Goal: Information Seeking & Learning: Learn about a topic

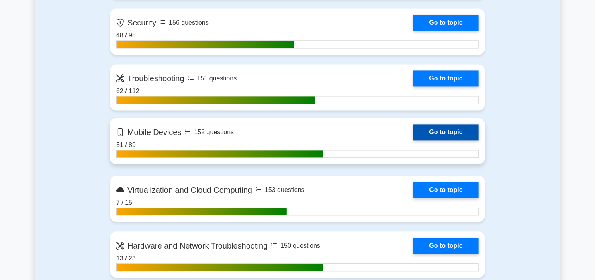
scroll to position [707, 0]
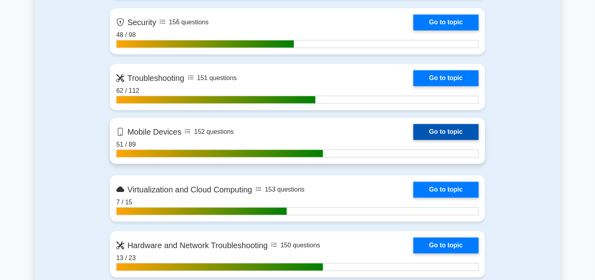
click at [413, 129] on link "Go to topic" at bounding box center [445, 132] width 65 height 16
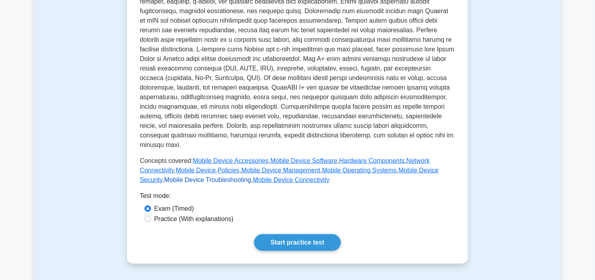
click at [251, 176] on link "Mobile Device Troubleshooting" at bounding box center [207, 179] width 87 height 7
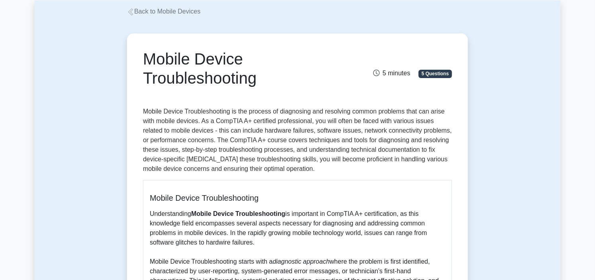
scroll to position [88, 0]
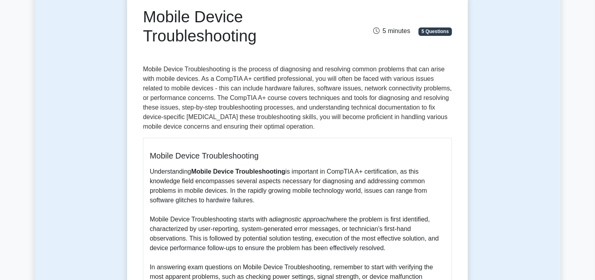
click at [483, 168] on div "Mobile Device Troubleshooting 5 minutes 5 Questions Mobile Device Troubleshooti…" at bounding box center [297, 222] width 525 height 500
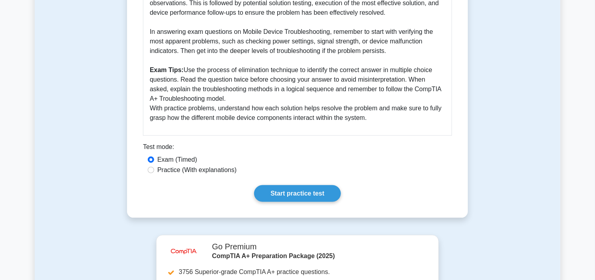
scroll to position [353, 0]
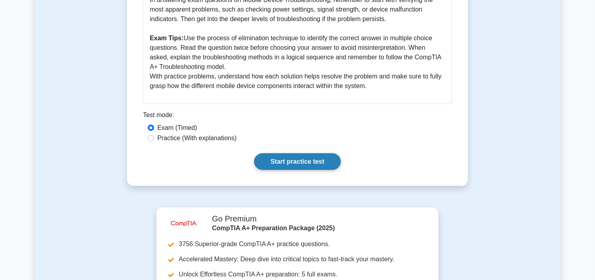
click at [296, 159] on link "Start practice test" at bounding box center [297, 161] width 86 height 17
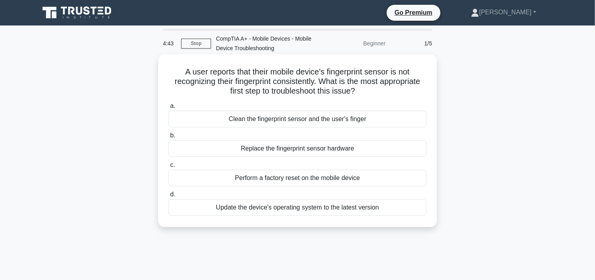
click at [329, 121] on div "Clean the fingerprint sensor and the user's finger" at bounding box center [297, 119] width 258 height 17
click at [168, 109] on input "a. Clean the fingerprint sensor and the user's finger" at bounding box center [168, 105] width 0 height 5
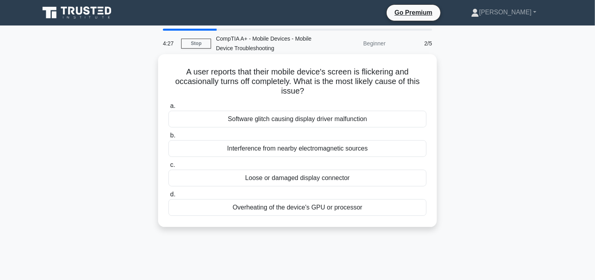
click at [292, 177] on div "Loose or damaged display connector" at bounding box center [297, 178] width 258 height 17
click at [168, 168] on input "c. Loose or damaged display connector" at bounding box center [168, 164] width 0 height 5
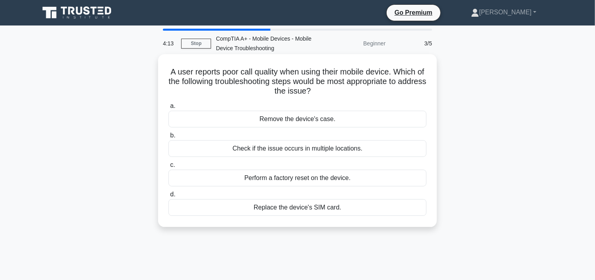
click at [301, 150] on div "Check if the issue occurs in multiple locations." at bounding box center [297, 148] width 258 height 17
click at [168, 138] on input "b. Check if the issue occurs in multiple locations." at bounding box center [168, 135] width 0 height 5
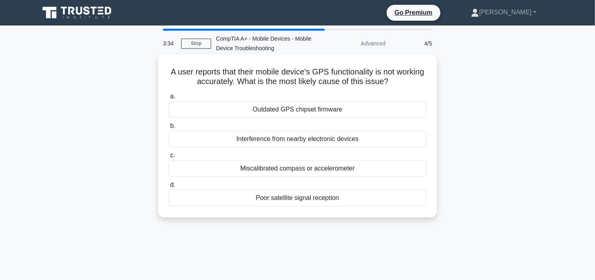
click at [299, 202] on div "Poor satellite signal reception" at bounding box center [297, 197] width 258 height 17
click at [168, 187] on input "d. Poor satellite signal reception" at bounding box center [168, 184] width 0 height 5
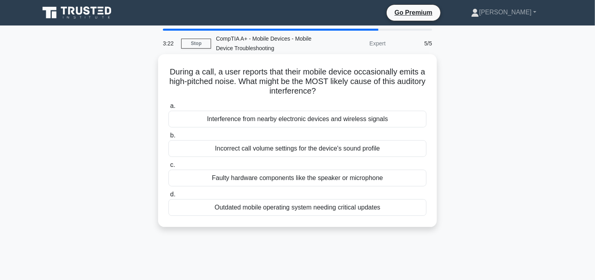
click at [301, 120] on div "Interference from nearby electronic devices and wireless signals" at bounding box center [297, 119] width 258 height 17
click at [168, 109] on input "a. Interference from nearby electronic devices and wireless signals" at bounding box center [168, 105] width 0 height 5
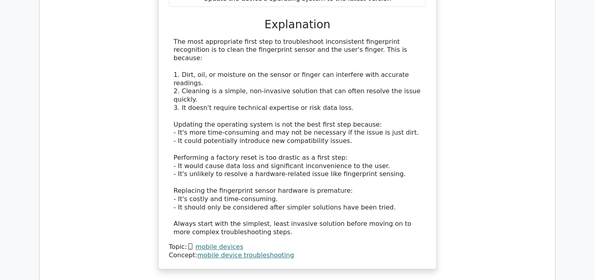
scroll to position [929, 0]
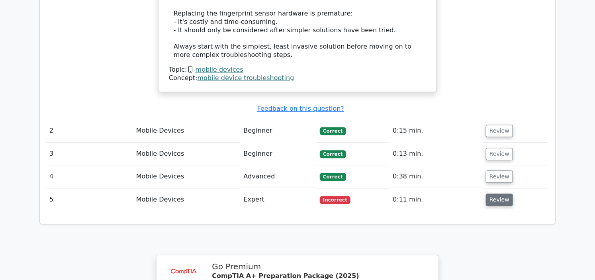
click at [498, 193] on button "Review" at bounding box center [499, 199] width 27 height 12
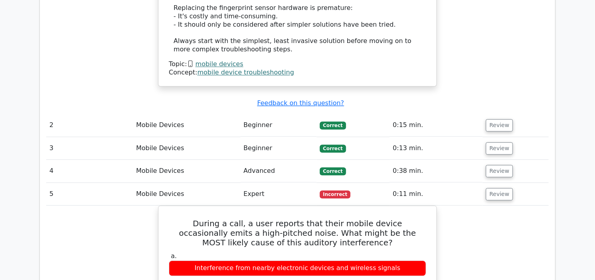
scroll to position [973, 0]
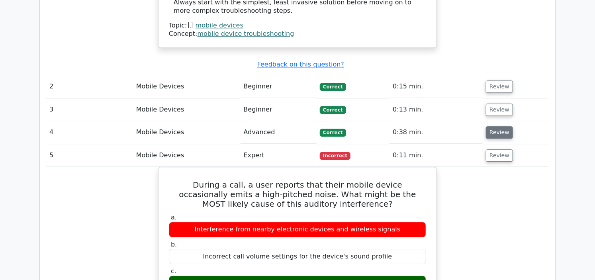
click at [494, 126] on button "Review" at bounding box center [499, 132] width 27 height 12
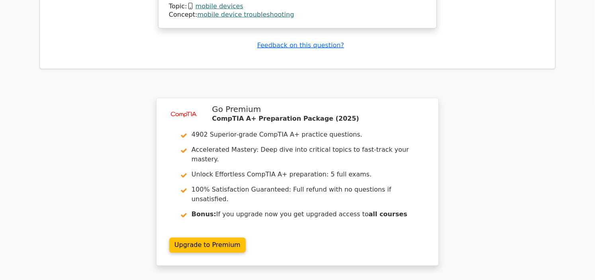
scroll to position [1939, 0]
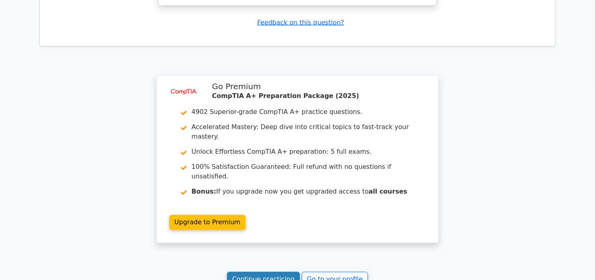
click at [277, 272] on link "Continue practicing" at bounding box center [263, 279] width 73 height 15
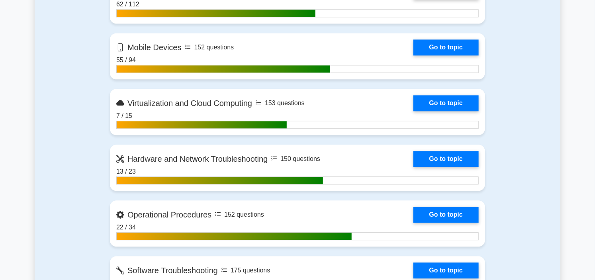
scroll to position [796, 0]
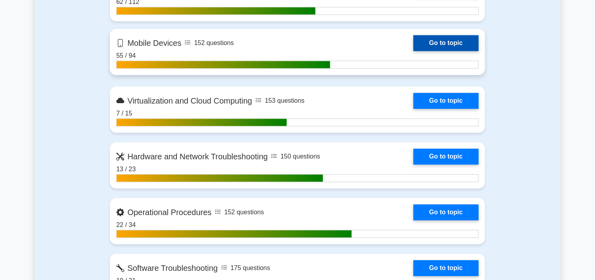
click at [413, 37] on link "Go to topic" at bounding box center [445, 43] width 65 height 16
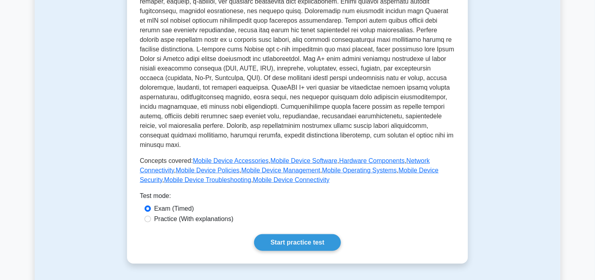
scroll to position [265, 0]
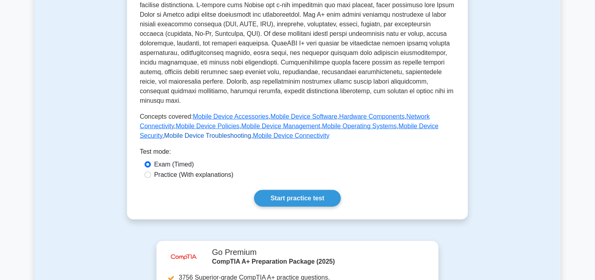
click at [251, 132] on link "Mobile Device Troubleshooting" at bounding box center [207, 135] width 87 height 7
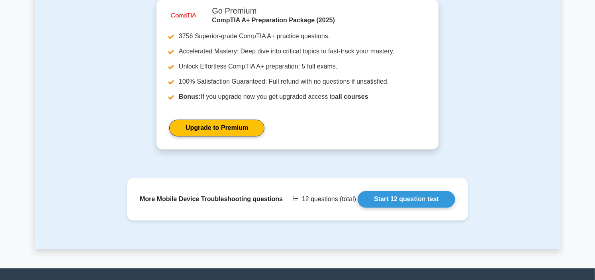
scroll to position [638, 0]
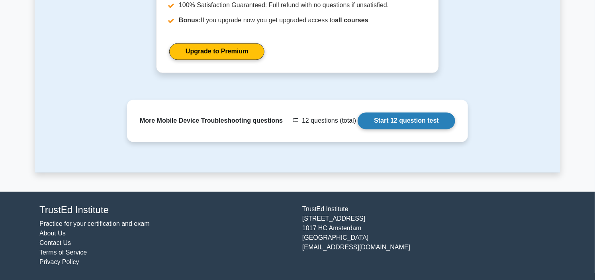
click at [420, 115] on link "Start 12 question test" at bounding box center [406, 121] width 98 height 17
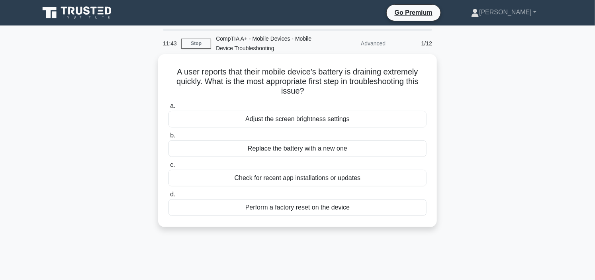
click at [289, 148] on div "Replace the battery with a new one" at bounding box center [297, 148] width 258 height 17
click at [168, 138] on input "b. Replace the battery with a new one" at bounding box center [168, 135] width 0 height 5
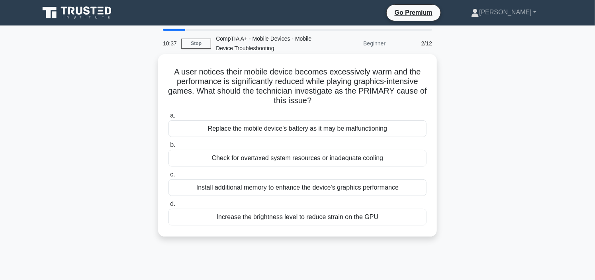
click at [309, 130] on div "Replace the mobile device's battery as it may be malfunctioning" at bounding box center [297, 128] width 258 height 17
click at [168, 118] on input "a. Replace the mobile device's battery as it may be malfunctioning" at bounding box center [168, 115] width 0 height 5
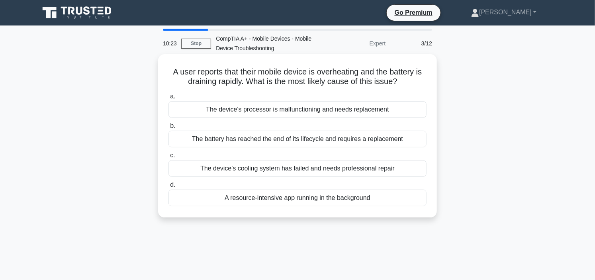
click at [317, 140] on div "The battery has reached the end of its lifecycle and requires a replacement" at bounding box center [297, 139] width 258 height 17
click at [168, 129] on input "b. The battery has reached the end of its lifecycle and requires a replacement" at bounding box center [168, 125] width 0 height 5
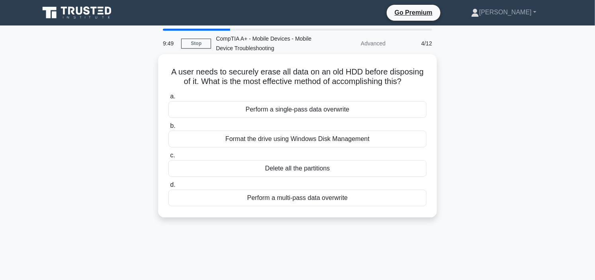
click at [308, 170] on div "Delete all the partitions" at bounding box center [297, 168] width 258 height 17
click at [168, 158] on input "c. Delete all the partitions" at bounding box center [168, 155] width 0 height 5
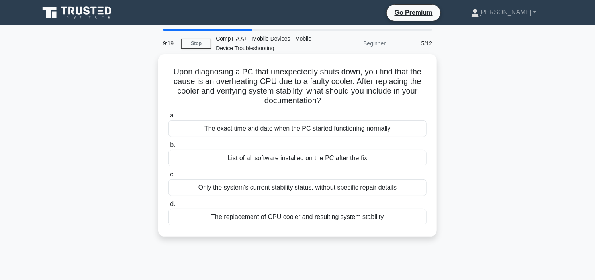
click at [305, 218] on div "The replacement of CPU cooler and resulting system stability" at bounding box center [297, 217] width 258 height 17
click at [168, 207] on input "d. The replacement of CPU cooler and resulting system stability" at bounding box center [168, 203] width 0 height 5
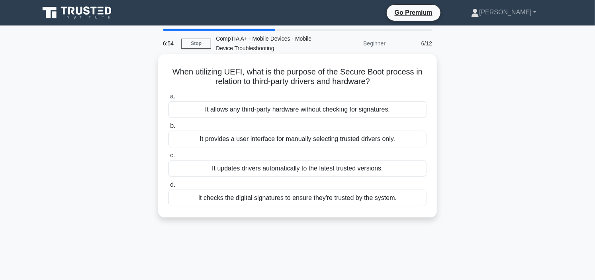
click at [308, 170] on div "It updates drivers automatically to the latest trusted versions." at bounding box center [297, 168] width 258 height 17
click at [168, 158] on input "c. It updates drivers automatically to the latest trusted versions." at bounding box center [168, 155] width 0 height 5
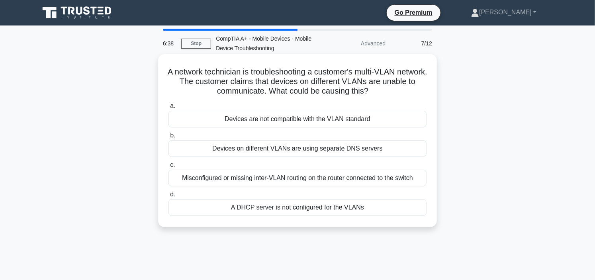
click at [298, 206] on div "A DHCP server is not configured for the VLANs" at bounding box center [297, 207] width 258 height 17
click at [168, 197] on input "d. A DHCP server is not configured for the VLANs" at bounding box center [168, 194] width 0 height 5
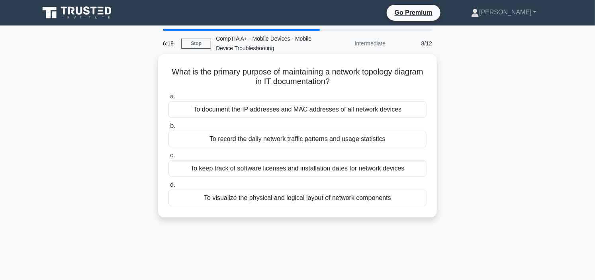
click at [285, 108] on div "To document the IP addresses and MAC addresses of all network devices" at bounding box center [297, 109] width 258 height 17
click at [168, 99] on input "a. To document the IP addresses and MAC addresses of all network devices" at bounding box center [168, 96] width 0 height 5
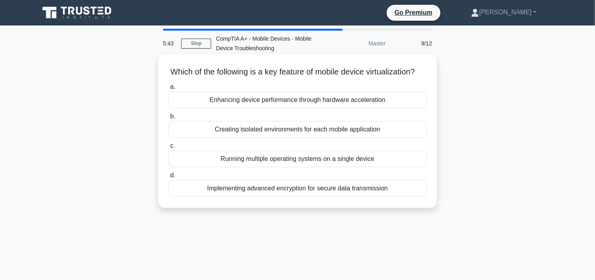
click at [311, 167] on div "Running multiple operating systems on a single device" at bounding box center [297, 158] width 258 height 17
click at [168, 148] on input "c. Running multiple operating systems on a single device" at bounding box center [168, 145] width 0 height 5
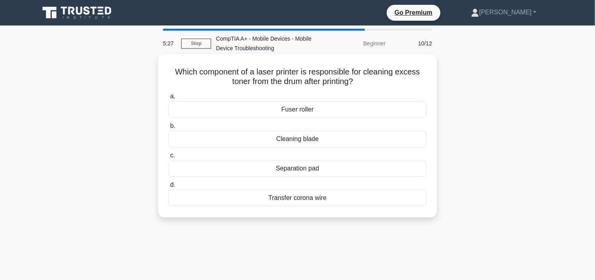
click at [301, 139] on div "Cleaning blade" at bounding box center [297, 139] width 258 height 17
click at [168, 129] on input "b. Cleaning blade" at bounding box center [168, 125] width 0 height 5
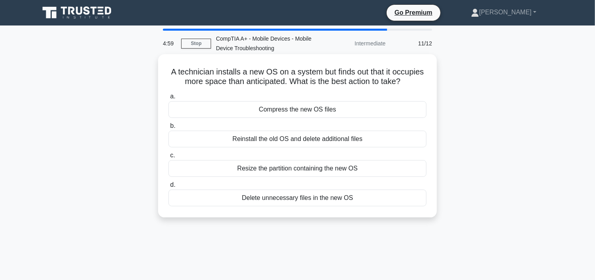
click at [319, 169] on div "Resize the partition containing the new OS" at bounding box center [297, 168] width 258 height 17
click at [168, 158] on input "c. Resize the partition containing the new OS" at bounding box center [168, 155] width 0 height 5
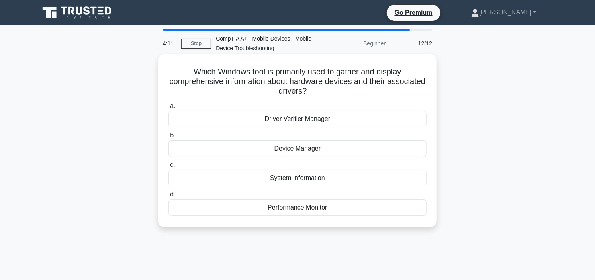
click at [329, 149] on div "Device Manager" at bounding box center [297, 148] width 258 height 17
click at [168, 138] on input "b. Device Manager" at bounding box center [168, 135] width 0 height 5
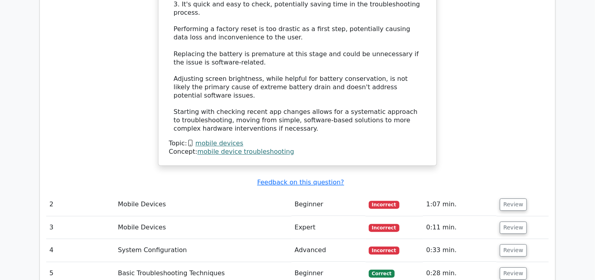
scroll to position [1061, 0]
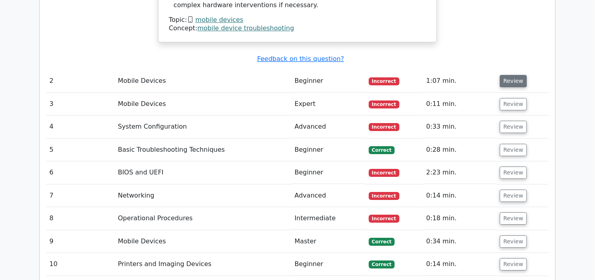
click at [515, 75] on button "Review" at bounding box center [513, 81] width 27 height 12
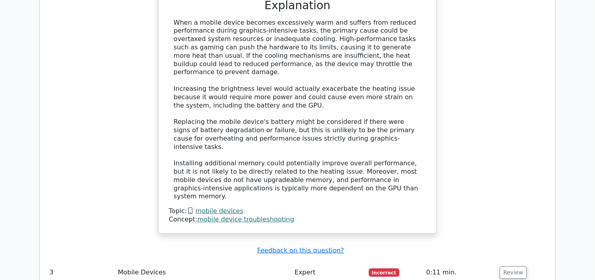
scroll to position [1459, 0]
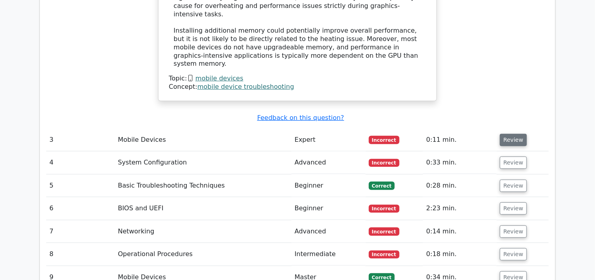
click at [503, 134] on button "Review" at bounding box center [513, 140] width 27 height 12
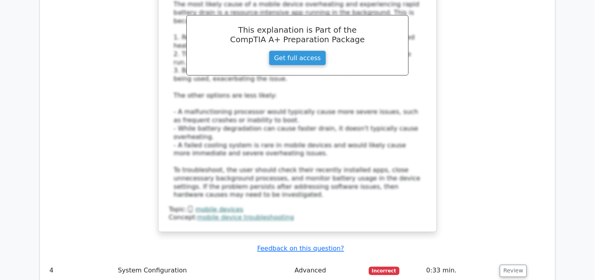
scroll to position [1901, 0]
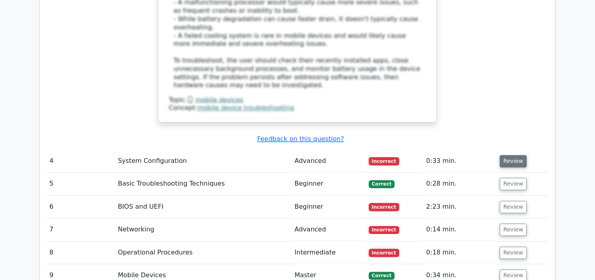
click at [507, 155] on button "Review" at bounding box center [513, 161] width 27 height 12
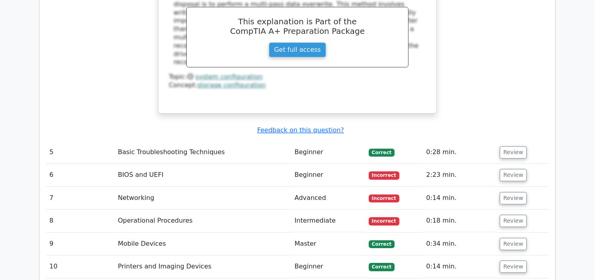
scroll to position [2299, 0]
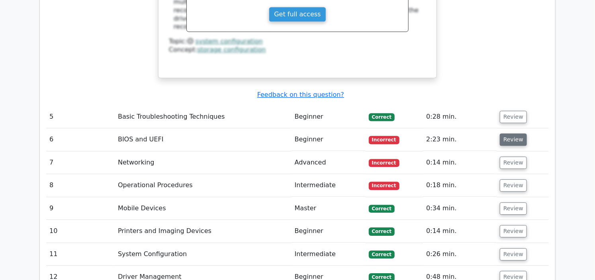
click at [506, 133] on button "Review" at bounding box center [513, 139] width 27 height 12
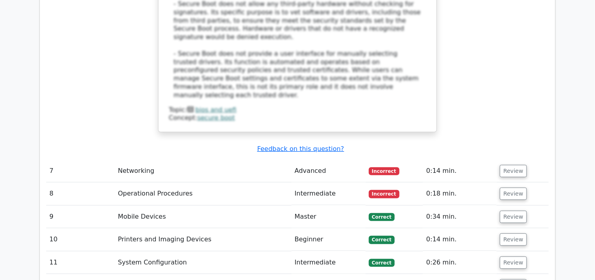
scroll to position [2786, 0]
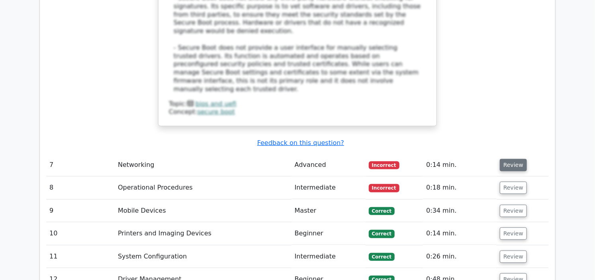
click at [504, 159] on button "Review" at bounding box center [513, 165] width 27 height 12
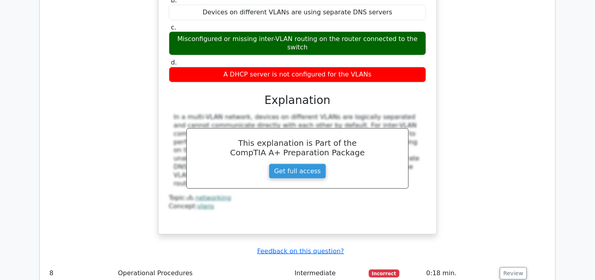
scroll to position [3051, 0]
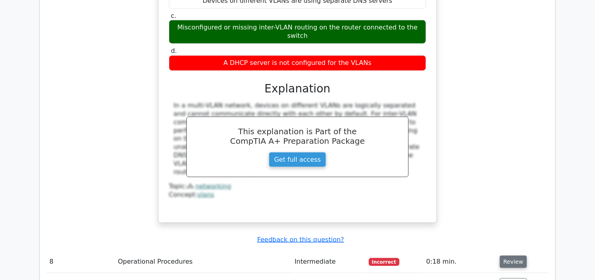
click at [508, 256] on button "Review" at bounding box center [513, 262] width 27 height 12
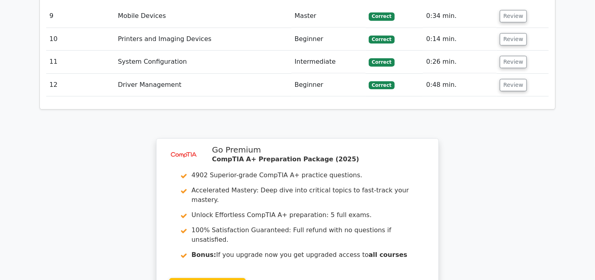
scroll to position [3790, 0]
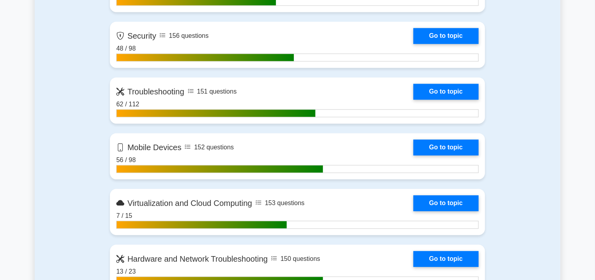
scroll to position [751, 0]
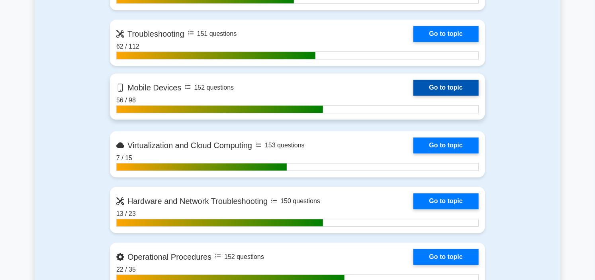
click at [413, 88] on link "Go to topic" at bounding box center [445, 88] width 65 height 16
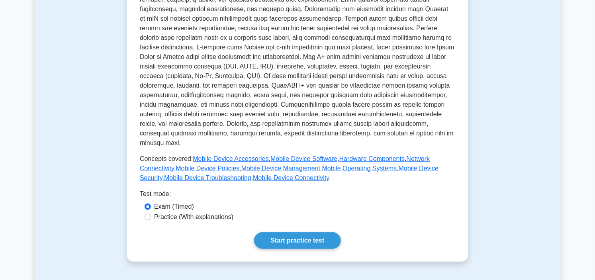
scroll to position [221, 0]
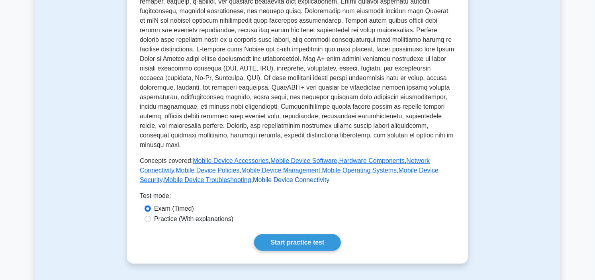
click at [253, 176] on link "Mobile Device Connectivity" at bounding box center [291, 179] width 76 height 7
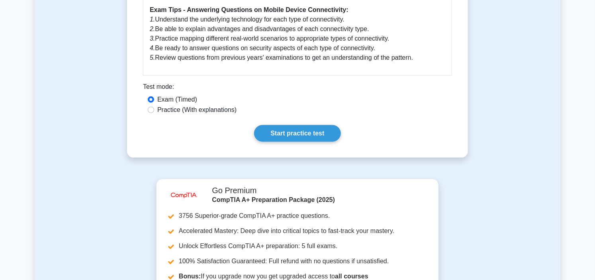
scroll to position [353, 0]
click at [305, 125] on link "Start practice test" at bounding box center [297, 133] width 86 height 17
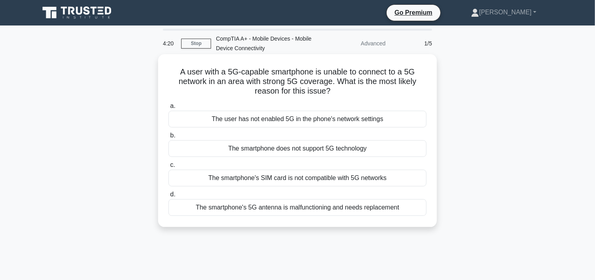
click at [307, 120] on div "The user has not enabled 5G in the phone's network settings" at bounding box center [297, 119] width 258 height 17
click at [168, 109] on input "a. The user has not enabled 5G in the phone's network settings" at bounding box center [168, 105] width 0 height 5
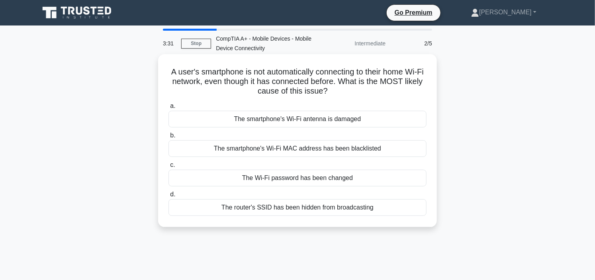
click at [309, 121] on div "The smartphone's Wi-Fi antenna is damaged" at bounding box center [297, 119] width 258 height 17
click at [168, 109] on input "a. The smartphone's Wi-Fi antenna is damaged" at bounding box center [168, 105] width 0 height 5
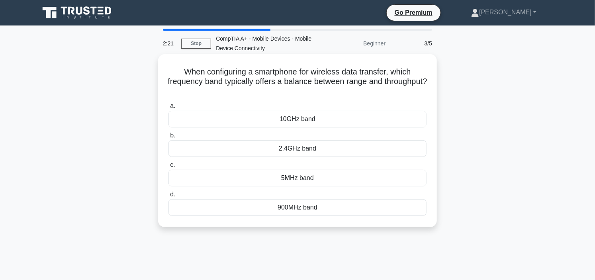
click at [308, 148] on div "2.4GHz band" at bounding box center [297, 148] width 258 height 17
click at [168, 138] on input "b. 2.4GHz band" at bounding box center [168, 135] width 0 height 5
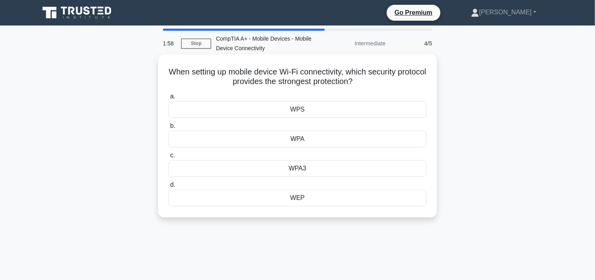
click at [304, 170] on div "WPA3" at bounding box center [297, 168] width 258 height 17
click at [168, 158] on input "c. WPA3" at bounding box center [168, 155] width 0 height 5
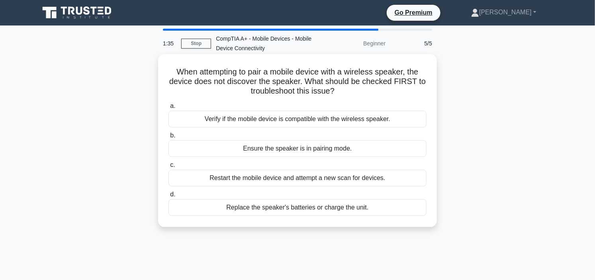
click at [298, 148] on div "Ensure the speaker is in pairing mode." at bounding box center [297, 148] width 258 height 17
click at [168, 138] on input "b. Ensure the speaker is in pairing mode." at bounding box center [168, 135] width 0 height 5
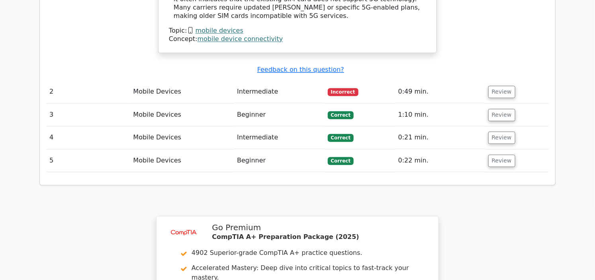
scroll to position [707, 0]
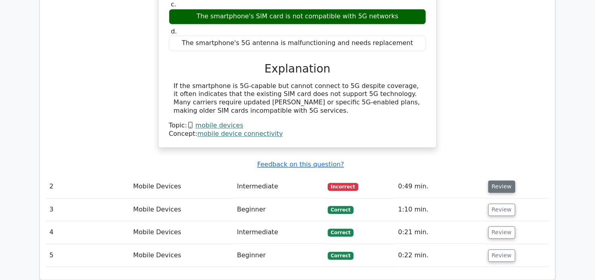
click at [495, 180] on button "Review" at bounding box center [501, 186] width 27 height 12
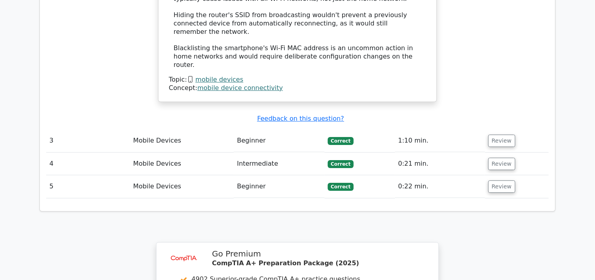
scroll to position [1238, 0]
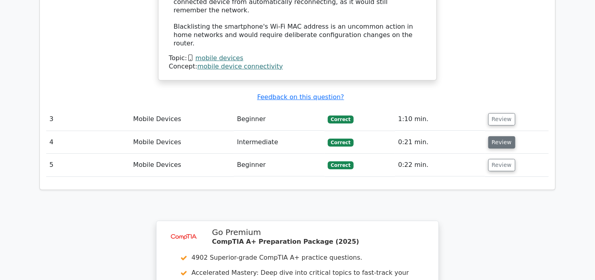
click at [503, 136] on button "Review" at bounding box center [501, 142] width 27 height 12
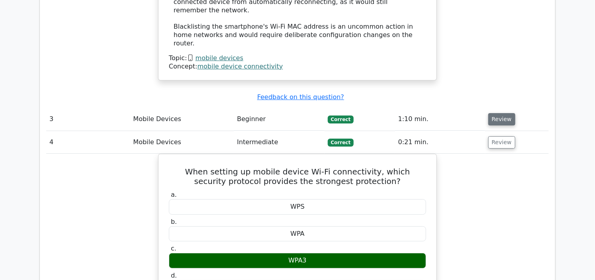
click at [496, 113] on button "Review" at bounding box center [501, 119] width 27 height 12
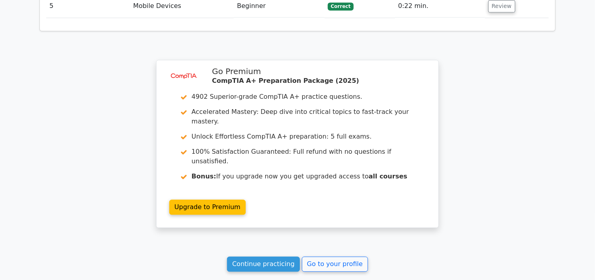
scroll to position [2139, 0]
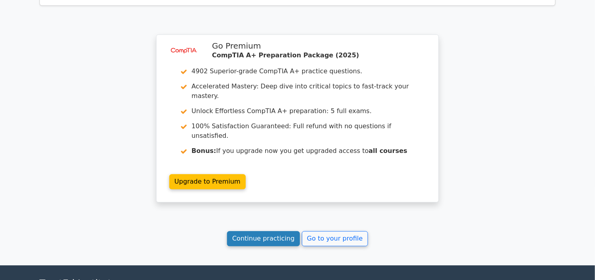
click at [260, 231] on link "Continue practicing" at bounding box center [263, 238] width 73 height 15
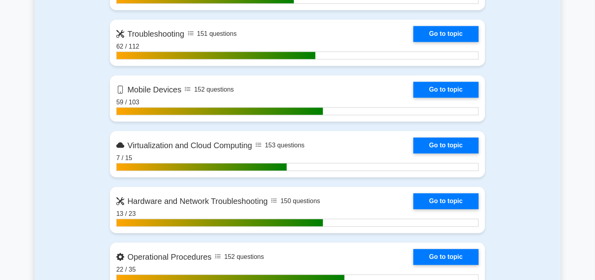
scroll to position [663, 0]
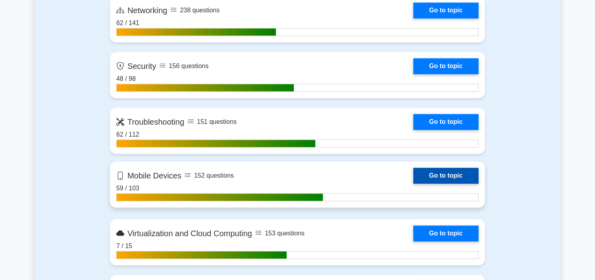
click at [413, 174] on link "Go to topic" at bounding box center [445, 176] width 65 height 16
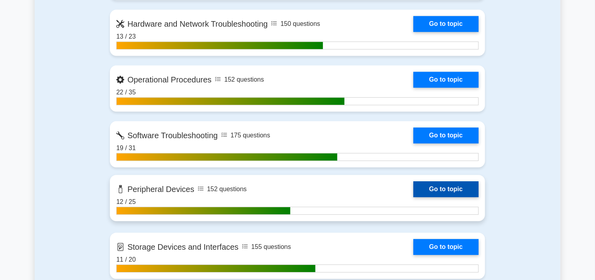
scroll to position [884, 0]
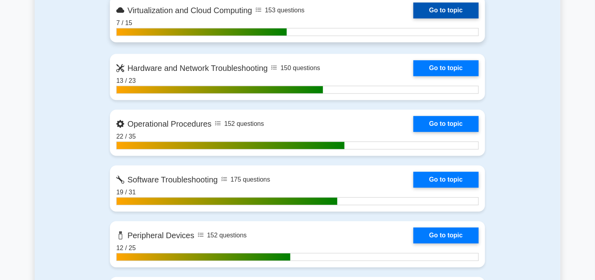
click at [413, 10] on link "Go to topic" at bounding box center [445, 10] width 65 height 16
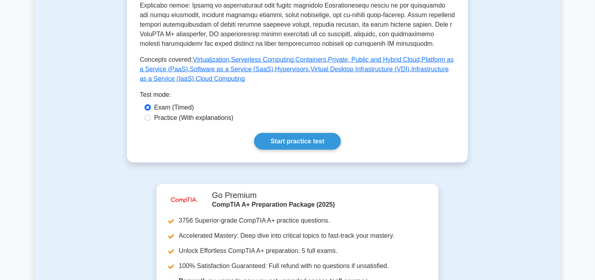
scroll to position [353, 0]
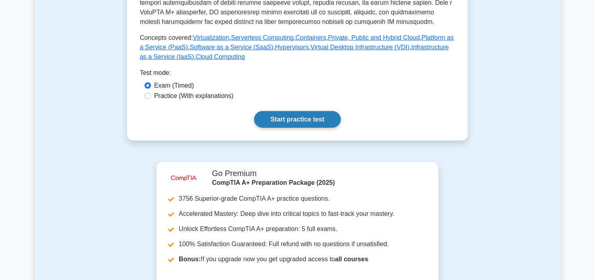
click at [290, 111] on link "Start practice test" at bounding box center [297, 119] width 86 height 17
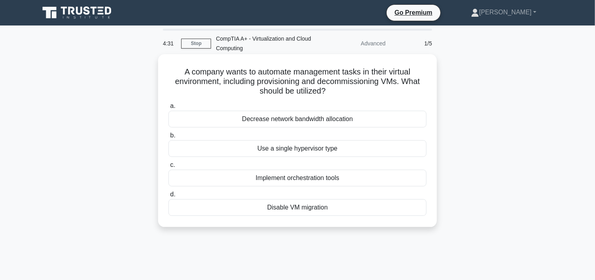
click at [313, 182] on div "Implement orchestration tools" at bounding box center [297, 178] width 258 height 17
click at [168, 168] on input "c. Implement orchestration tools" at bounding box center [168, 164] width 0 height 5
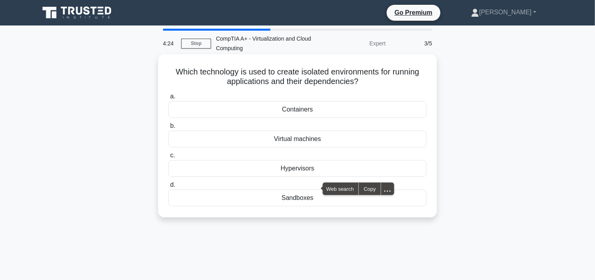
click at [286, 201] on div "Sandboxes" at bounding box center [297, 197] width 258 height 17
click at [168, 187] on input "d. Sandboxes" at bounding box center [168, 184] width 0 height 5
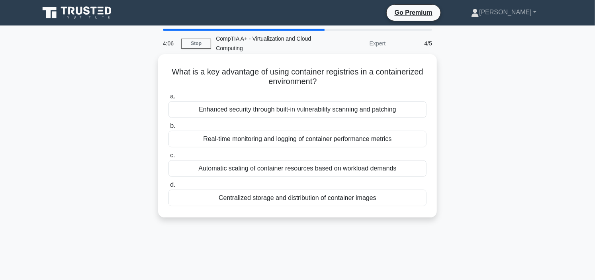
click at [287, 106] on div "Enhanced security through built-in vulnerability scanning and patching" at bounding box center [297, 109] width 258 height 17
click at [168, 99] on input "a. Enhanced security through built-in vulnerability scanning and patching" at bounding box center [168, 96] width 0 height 5
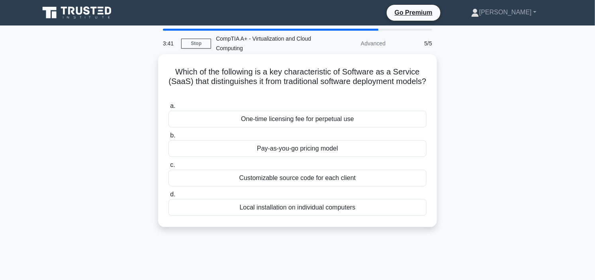
click at [308, 209] on div "Local installation on individual computers" at bounding box center [297, 207] width 258 height 17
click at [168, 197] on input "d. Local installation on individual computers" at bounding box center [168, 194] width 0 height 5
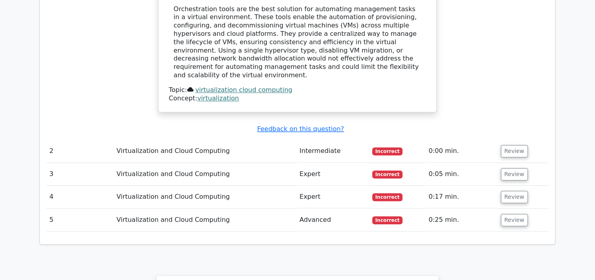
scroll to position [796, 0]
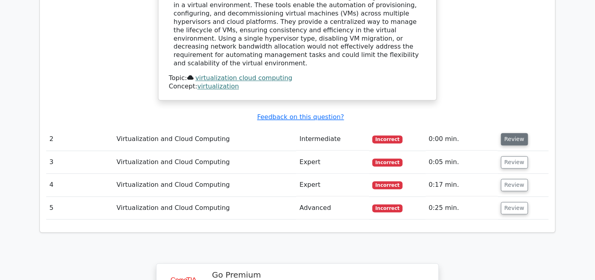
click at [508, 133] on button "Review" at bounding box center [514, 139] width 27 height 12
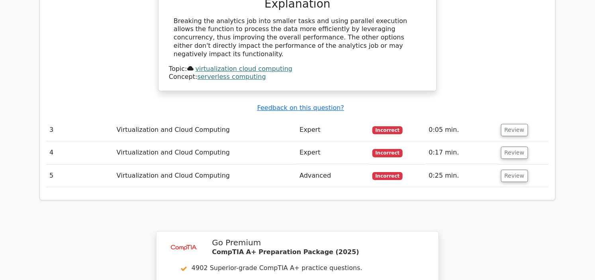
scroll to position [1150, 0]
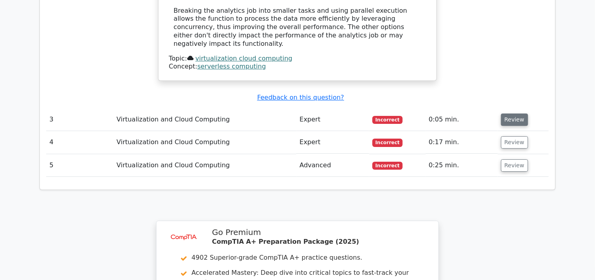
click at [506, 113] on button "Review" at bounding box center [514, 119] width 27 height 12
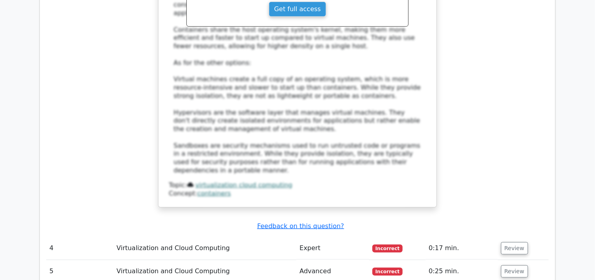
scroll to position [1548, 0]
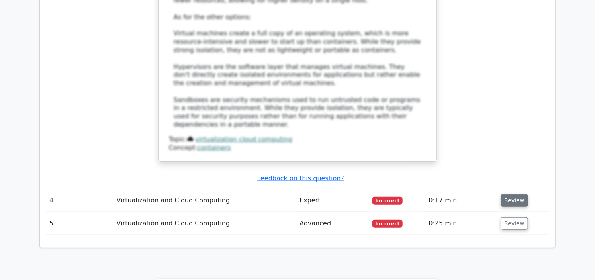
click at [508, 194] on button "Review" at bounding box center [514, 200] width 27 height 12
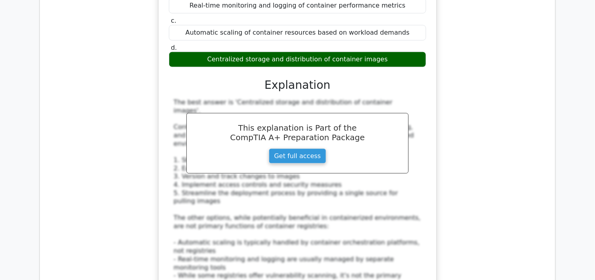
scroll to position [1901, 0]
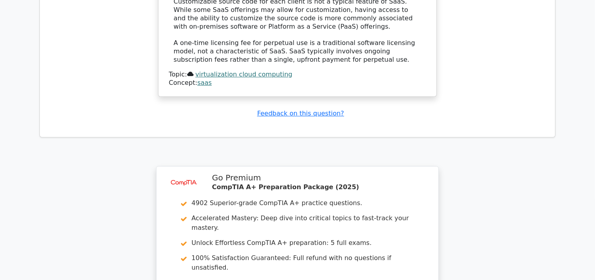
scroll to position [2630, 0]
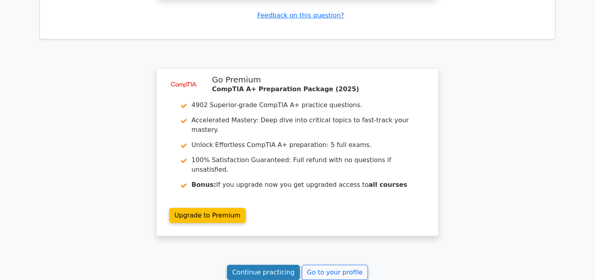
click at [276, 265] on link "Continue practicing" at bounding box center [263, 272] width 73 height 15
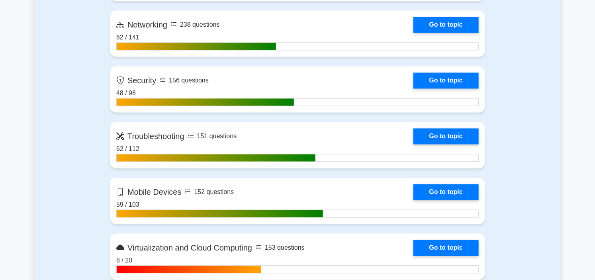
scroll to position [707, 0]
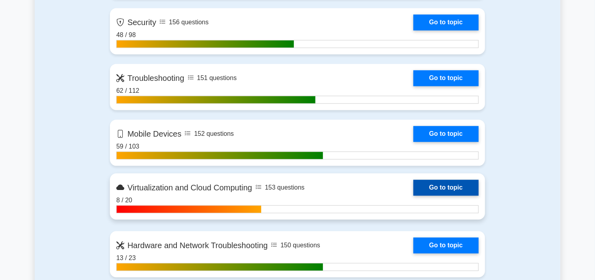
click at [413, 184] on link "Go to topic" at bounding box center [445, 188] width 65 height 16
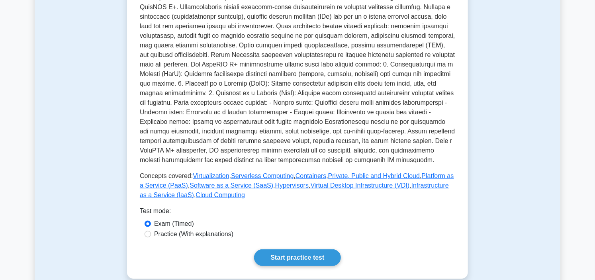
scroll to position [221, 0]
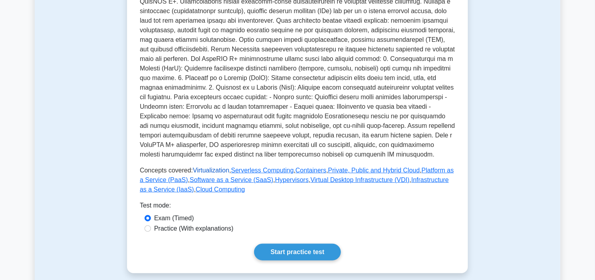
click at [217, 167] on link "Virtualization" at bounding box center [211, 170] width 36 height 7
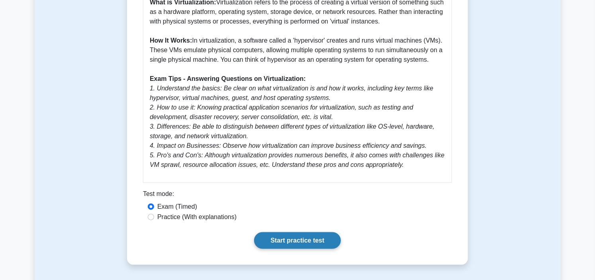
scroll to position [309, 0]
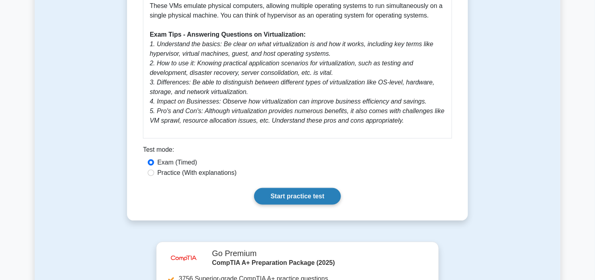
click at [314, 198] on link "Start practice test" at bounding box center [297, 196] width 86 height 17
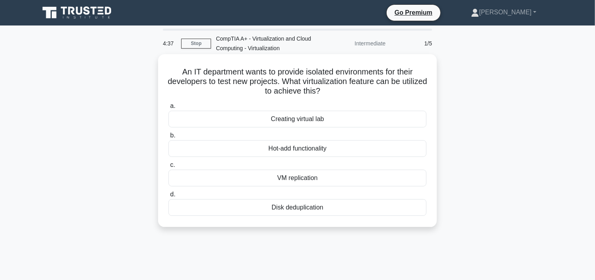
click at [322, 176] on div "VM replication" at bounding box center [297, 178] width 258 height 17
click at [168, 168] on input "c. VM replication" at bounding box center [168, 164] width 0 height 5
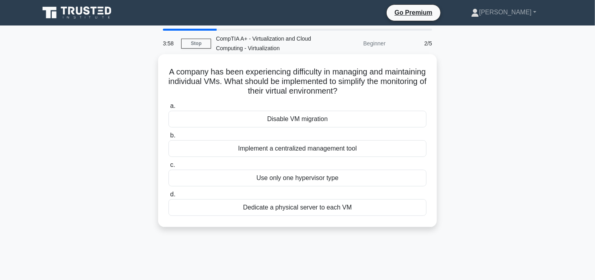
click at [333, 148] on div "Implement a centralized management tool" at bounding box center [297, 148] width 258 height 17
click at [168, 138] on input "b. Implement a centralized management tool" at bounding box center [168, 135] width 0 height 5
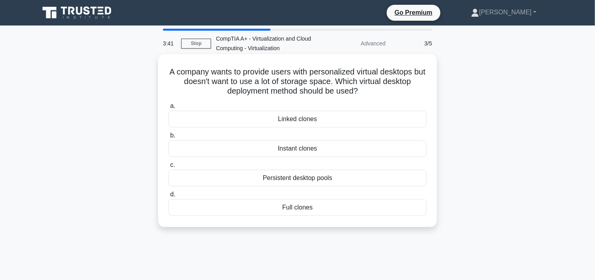
click at [344, 178] on div "Persistent desktop pools" at bounding box center [297, 178] width 258 height 17
click at [168, 168] on input "c. Persistent desktop pools" at bounding box center [168, 164] width 0 height 5
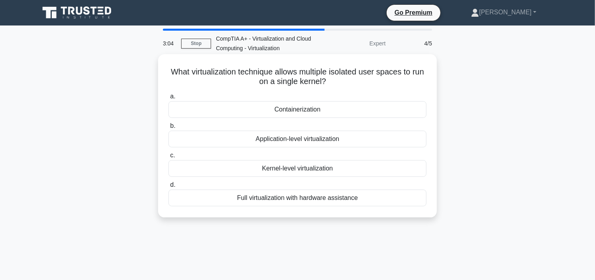
click at [316, 168] on div "Kernel-level virtualization" at bounding box center [297, 168] width 258 height 17
click at [168, 158] on input "c. Kernel-level virtualization" at bounding box center [168, 155] width 0 height 5
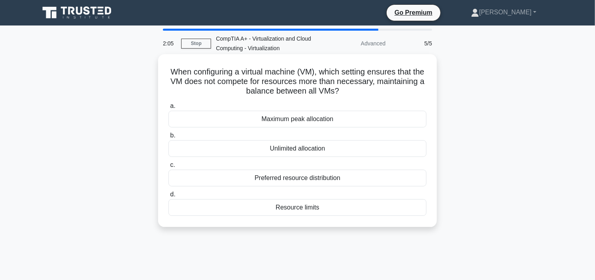
click at [312, 180] on div "Preferred resource distribution" at bounding box center [297, 178] width 258 height 17
click at [168, 168] on input "c. Preferred resource distribution" at bounding box center [168, 164] width 0 height 5
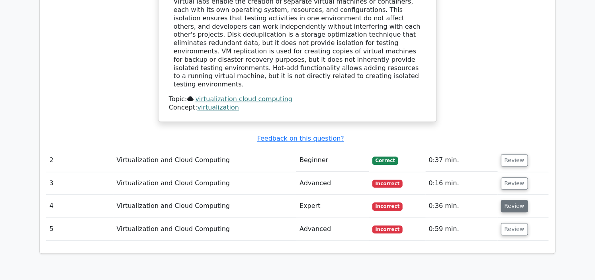
scroll to position [796, 0]
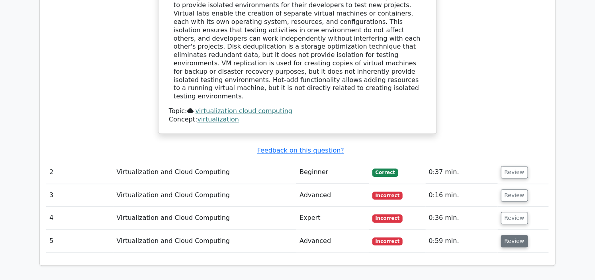
click at [513, 235] on button "Review" at bounding box center [514, 241] width 27 height 12
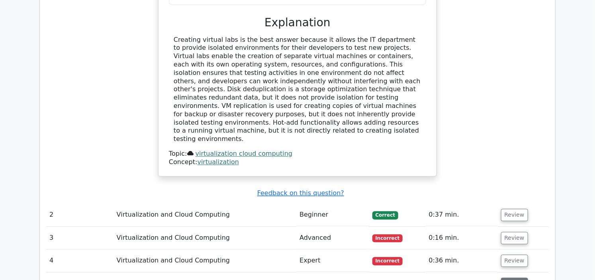
scroll to position [751, 0]
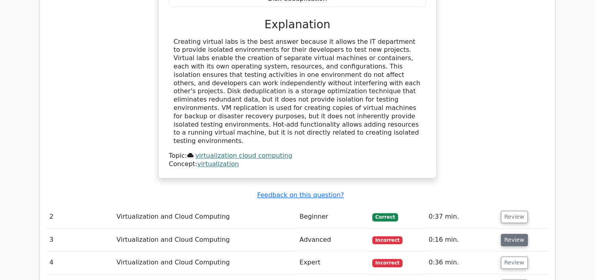
click at [513, 234] on button "Review" at bounding box center [514, 240] width 27 height 12
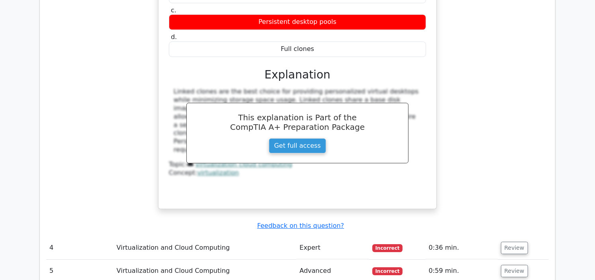
scroll to position [1150, 0]
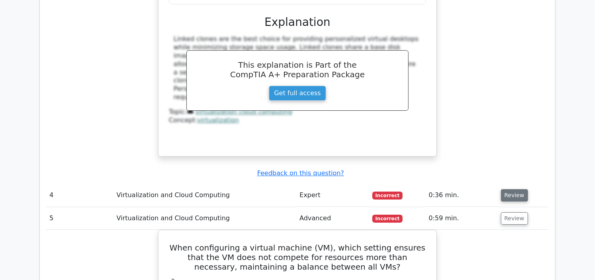
click at [511, 189] on button "Review" at bounding box center [514, 195] width 27 height 12
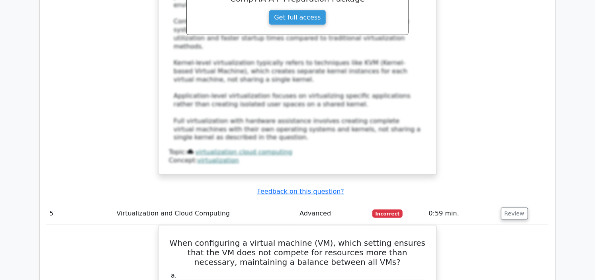
scroll to position [1592, 0]
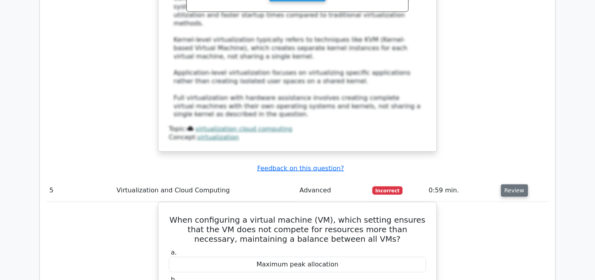
click at [508, 184] on button "Review" at bounding box center [514, 190] width 27 height 12
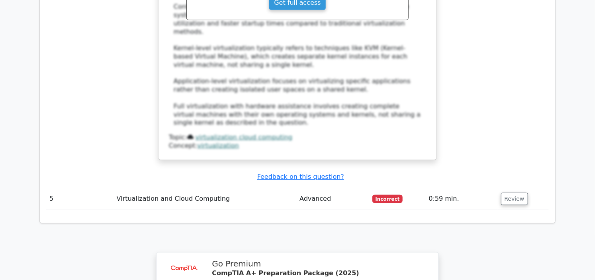
scroll to position [1769, 0]
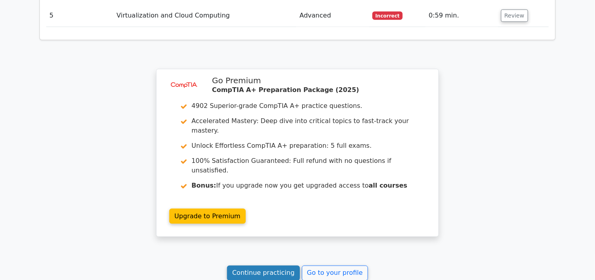
click at [285, 265] on link "Continue practicing" at bounding box center [263, 272] width 73 height 15
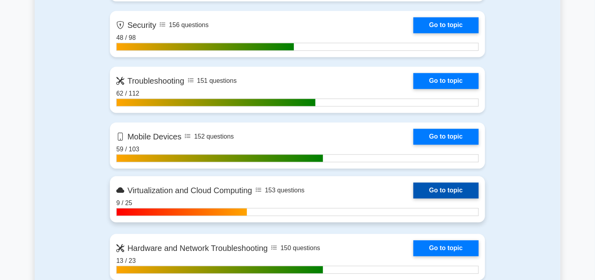
scroll to position [707, 0]
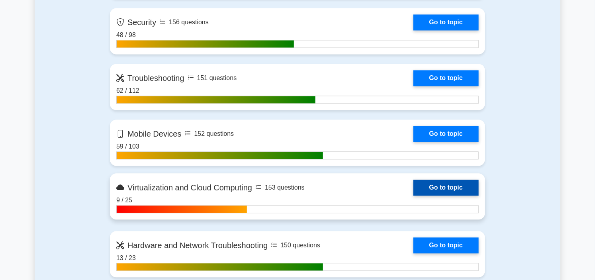
click at [413, 191] on link "Go to topic" at bounding box center [445, 188] width 65 height 16
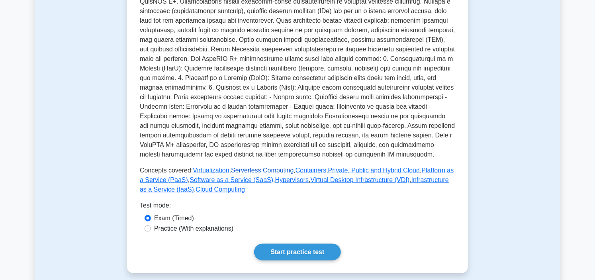
click at [276, 167] on link "Serverless Computing" at bounding box center [262, 170] width 62 height 7
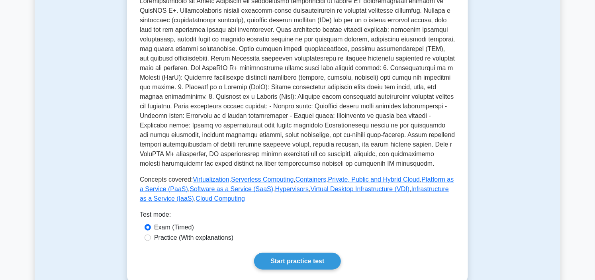
scroll to position [221, 0]
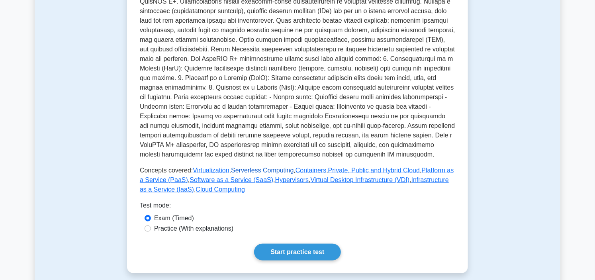
click at [268, 167] on link "Serverless Computing" at bounding box center [262, 170] width 62 height 7
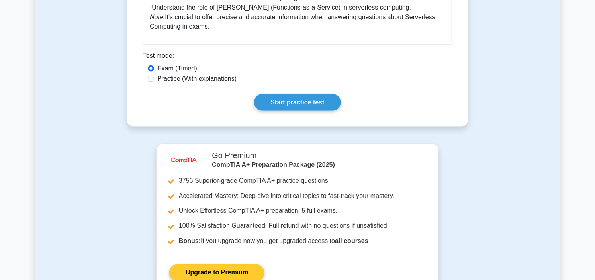
scroll to position [461, 0]
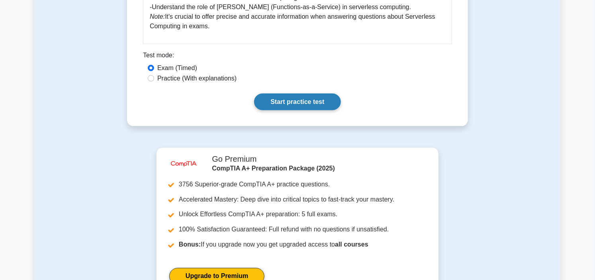
click at [306, 104] on link "Start practice test" at bounding box center [297, 102] width 86 height 17
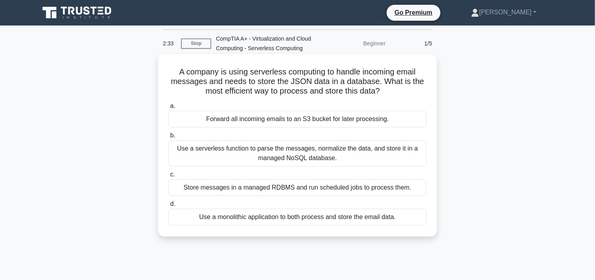
click at [326, 148] on div "Use a serverless function to parse the messages, normalize the data, and store …" at bounding box center [297, 153] width 258 height 26
click at [168, 138] on input "b. Use a serverless function to parse the messages, normalize the data, and sto…" at bounding box center [168, 135] width 0 height 5
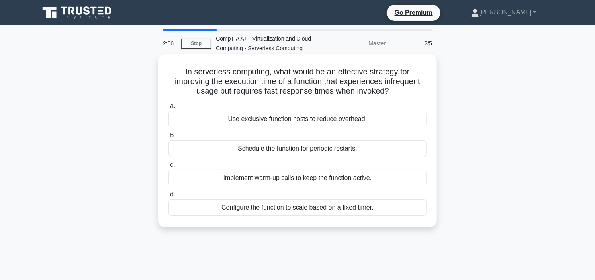
click at [321, 208] on div "Configure the function to scale based on a fixed timer." at bounding box center [297, 207] width 258 height 17
click at [168, 197] on input "d. Configure the function to scale based on a fixed timer." at bounding box center [168, 194] width 0 height 5
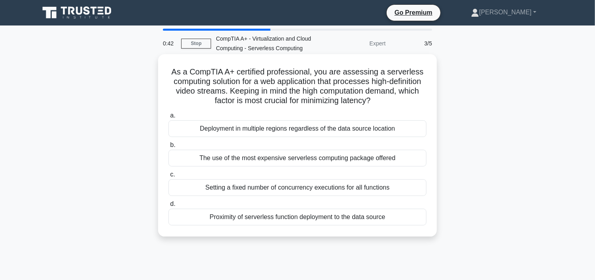
click at [311, 185] on div "Setting a fixed number of concurrency executions for all functions" at bounding box center [297, 187] width 258 height 17
click at [168, 177] on input "c. Setting a fixed number of concurrency executions for all functions" at bounding box center [168, 174] width 0 height 5
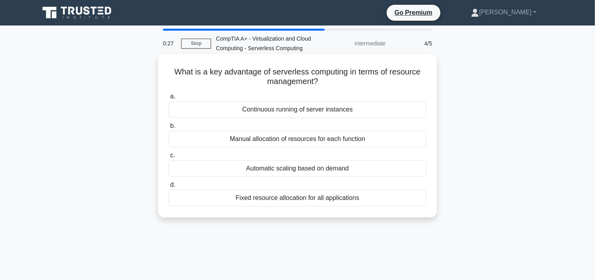
click at [308, 109] on div "Continuous running of server instances" at bounding box center [297, 109] width 258 height 17
click at [168, 99] on input "a. Continuous running of server instances" at bounding box center [168, 96] width 0 height 5
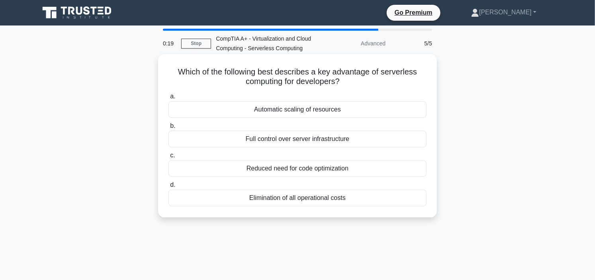
click at [303, 173] on div "Reduced need for code optimization" at bounding box center [297, 168] width 258 height 17
click at [168, 158] on input "c. Reduced need for code optimization" at bounding box center [168, 155] width 0 height 5
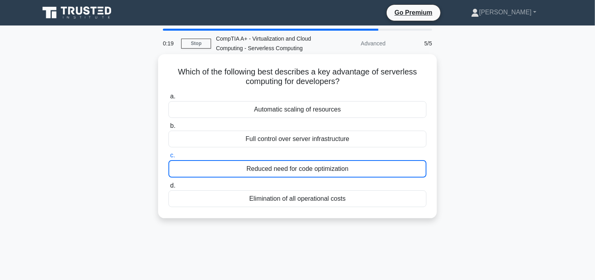
click at [303, 173] on div "Reduced need for code optimization" at bounding box center [297, 169] width 258 height 18
click at [168, 158] on input "c. Reduced need for code optimization" at bounding box center [168, 155] width 0 height 5
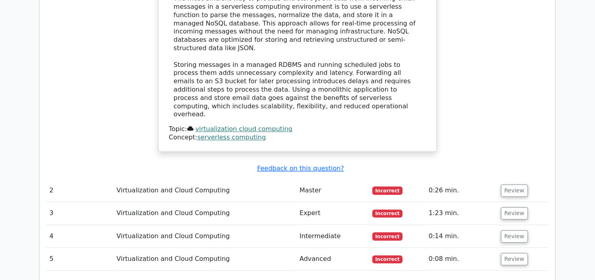
scroll to position [840, 0]
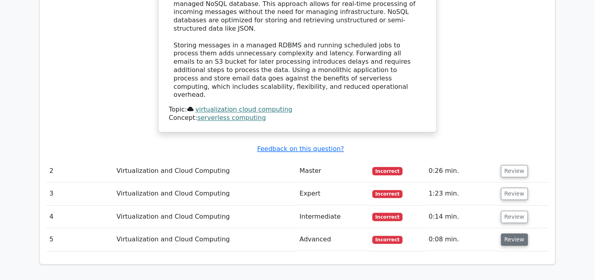
click at [511, 233] on button "Review" at bounding box center [514, 239] width 27 height 12
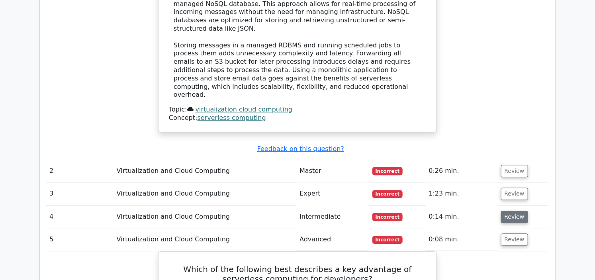
click at [507, 211] on button "Review" at bounding box center [514, 217] width 27 height 12
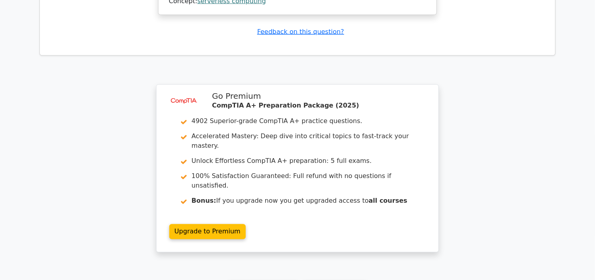
scroll to position [1904, 0]
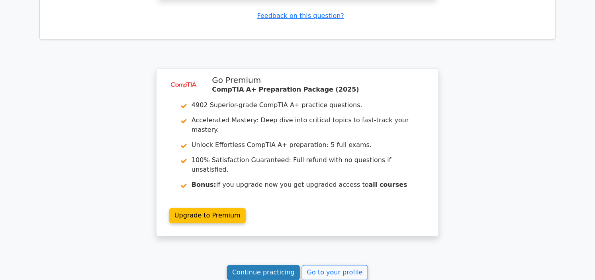
click at [289, 265] on link "Continue practicing" at bounding box center [263, 272] width 73 height 15
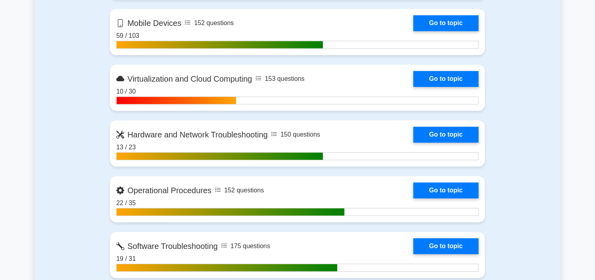
scroll to position [796, 0]
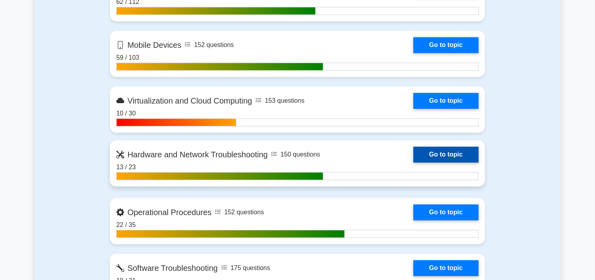
click at [413, 158] on link "Go to topic" at bounding box center [445, 154] width 65 height 16
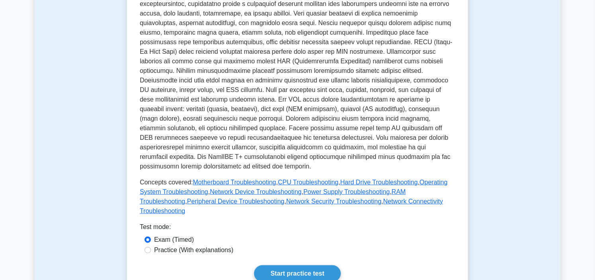
scroll to position [265, 0]
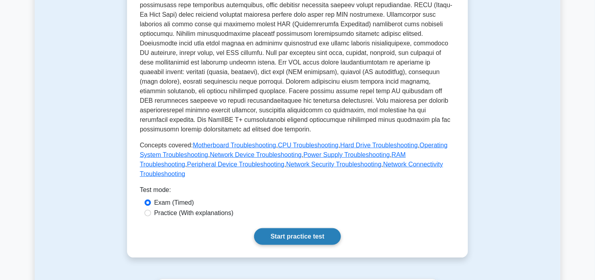
click at [304, 228] on link "Start practice test" at bounding box center [297, 236] width 86 height 17
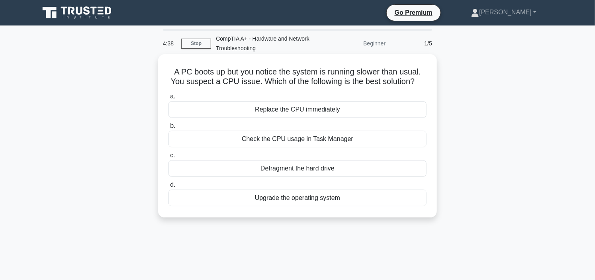
click at [273, 139] on div "Check the CPU usage in Task Manager" at bounding box center [297, 139] width 258 height 17
click at [168, 129] on input "b. Check the CPU usage in Task Manager" at bounding box center [168, 125] width 0 height 5
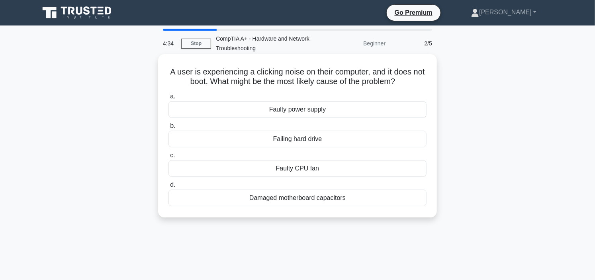
click at [314, 140] on div "Failing hard drive" at bounding box center [297, 139] width 258 height 17
click at [168, 129] on input "b. Failing hard drive" at bounding box center [168, 125] width 0 height 5
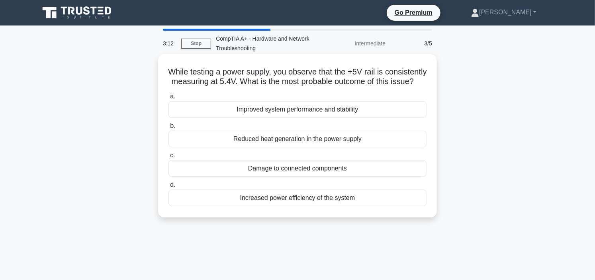
click at [295, 177] on div "Damage to connected components" at bounding box center [297, 168] width 258 height 17
click at [168, 158] on input "c. Damage to connected components" at bounding box center [168, 155] width 0 height 5
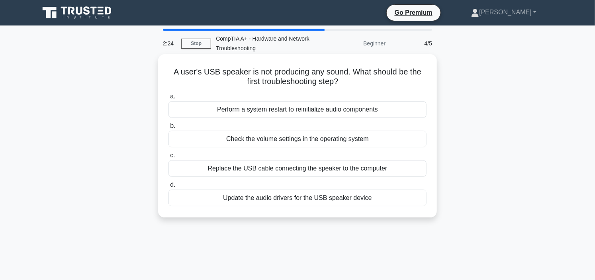
click at [275, 139] on div "Check the volume settings in the operating system" at bounding box center [297, 139] width 258 height 17
click at [168, 129] on input "b. Check the volume settings in the operating system" at bounding box center [168, 125] width 0 height 5
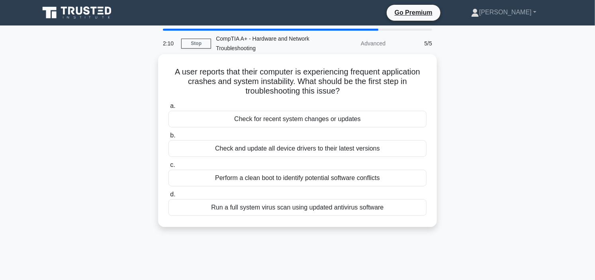
click at [313, 120] on div "Check for recent system changes or updates" at bounding box center [297, 119] width 258 height 17
click at [168, 109] on input "a. Check for recent system changes or updates" at bounding box center [168, 105] width 0 height 5
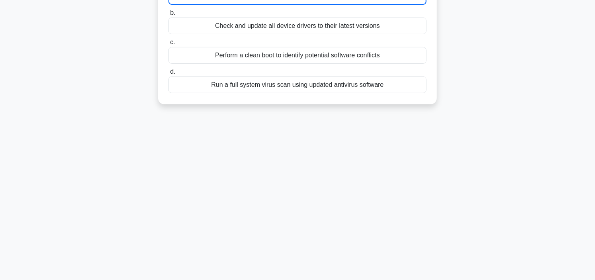
scroll to position [144, 0]
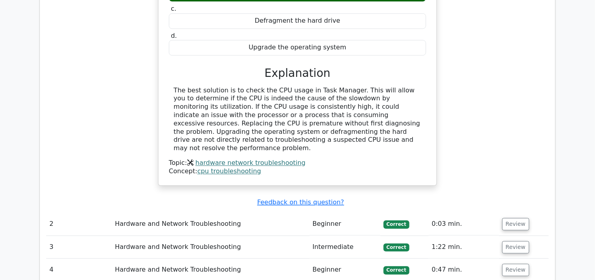
scroll to position [751, 0]
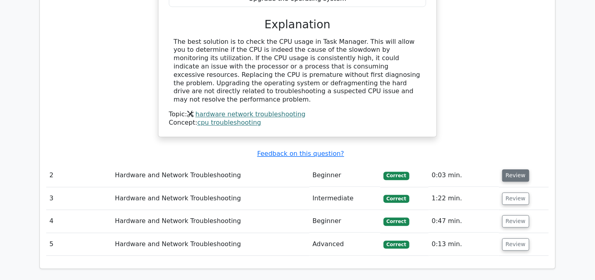
click at [506, 169] on button "Review" at bounding box center [515, 175] width 27 height 12
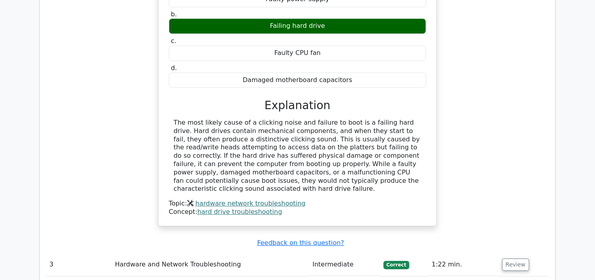
scroll to position [1017, 0]
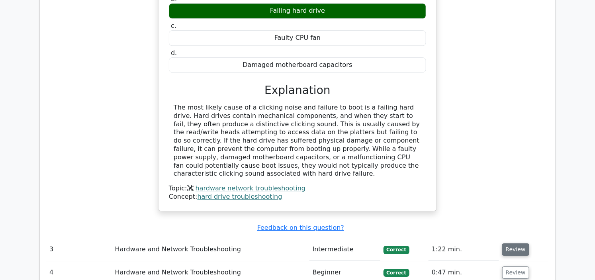
click at [514, 243] on button "Review" at bounding box center [515, 249] width 27 height 12
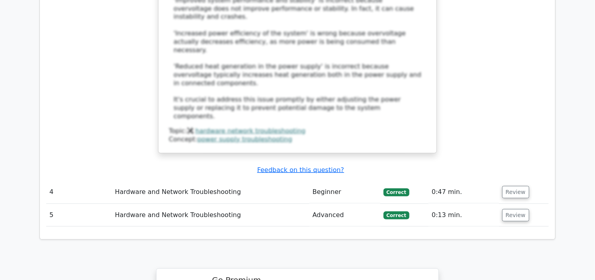
scroll to position [1636, 0]
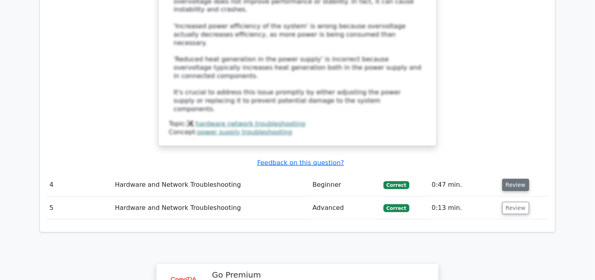
click at [521, 179] on button "Review" at bounding box center [515, 185] width 27 height 12
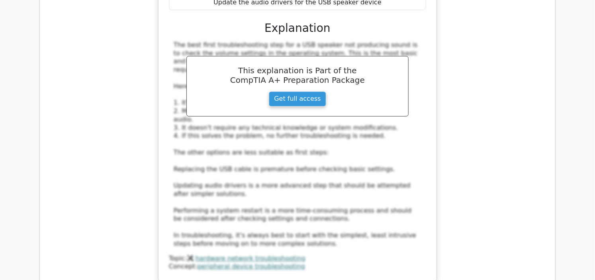
scroll to position [2079, 0]
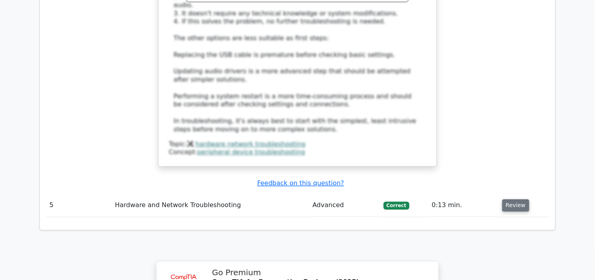
click at [505, 199] on button "Review" at bounding box center [515, 205] width 27 height 12
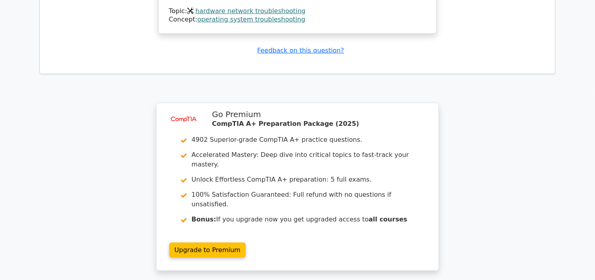
scroll to position [2744, 0]
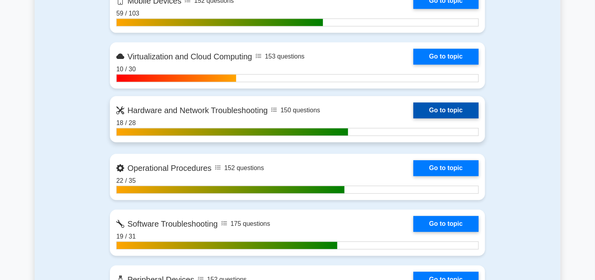
click at [413, 109] on link "Go to topic" at bounding box center [445, 110] width 65 height 16
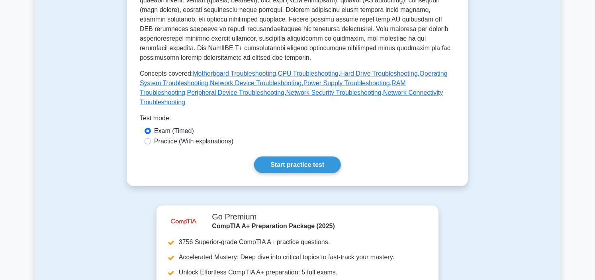
scroll to position [309, 0]
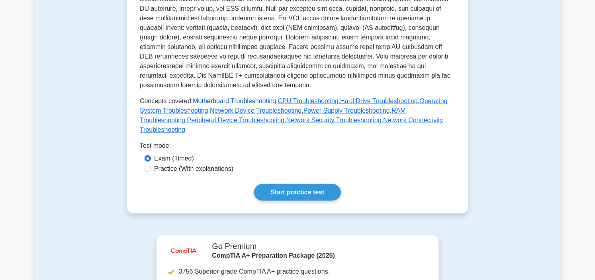
click at [245, 98] on link "Motherboard Troubleshooting" at bounding box center [234, 101] width 83 height 7
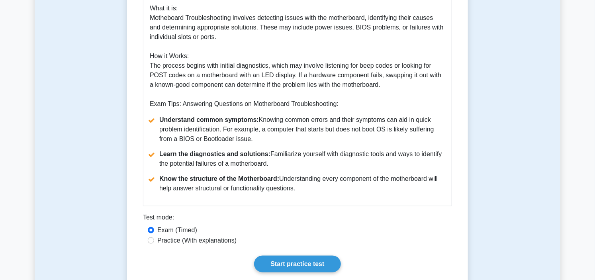
scroll to position [309, 0]
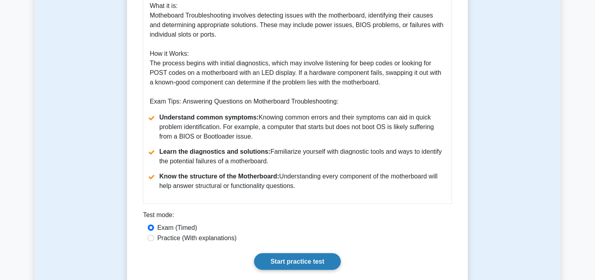
click at [305, 259] on link "Start practice test" at bounding box center [297, 261] width 86 height 17
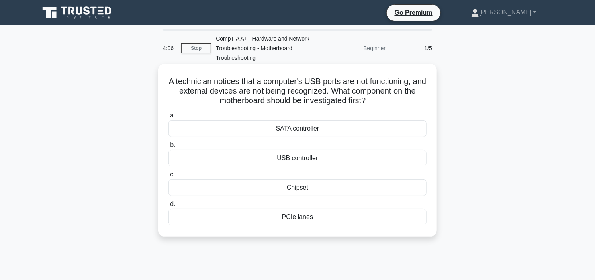
click at [303, 159] on div "USB controller" at bounding box center [297, 158] width 258 height 17
click at [168, 148] on input "b. USB controller" at bounding box center [168, 144] width 0 height 5
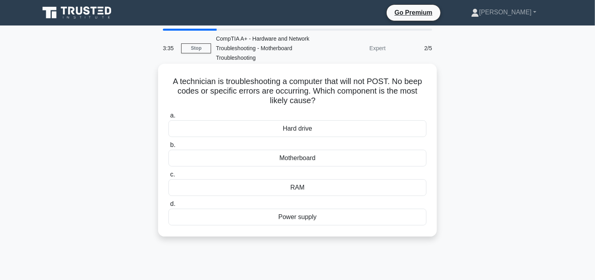
click at [321, 129] on div "Hard drive" at bounding box center [297, 128] width 258 height 17
click at [168, 118] on input "a. Hard drive" at bounding box center [168, 115] width 0 height 5
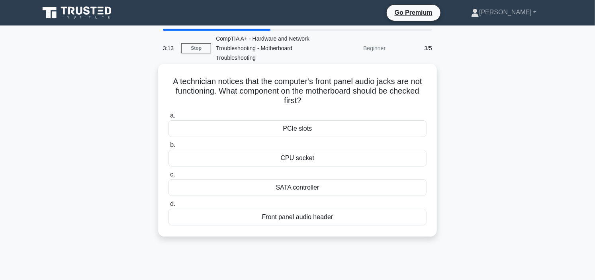
click at [321, 218] on div "Front panel audio header" at bounding box center [297, 217] width 258 height 17
click at [168, 207] on input "d. Front panel audio header" at bounding box center [168, 203] width 0 height 5
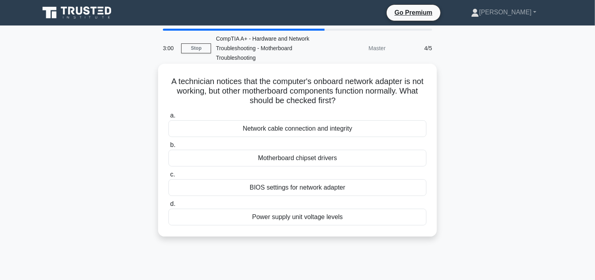
click at [302, 127] on div "Network cable connection and integrity" at bounding box center [297, 128] width 258 height 17
click at [168, 118] on input "a. Network cable connection and integrity" at bounding box center [168, 115] width 0 height 5
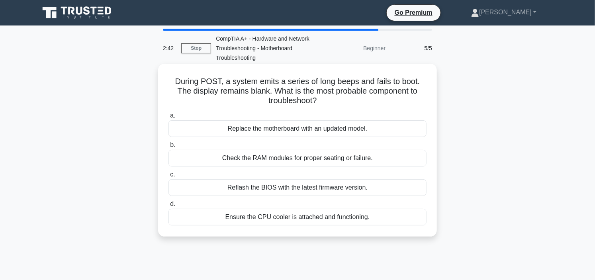
click at [299, 158] on div "Check the RAM modules for proper seating or failure." at bounding box center [297, 158] width 258 height 17
click at [168, 148] on input "b. Check the RAM modules for proper seating or failure." at bounding box center [168, 144] width 0 height 5
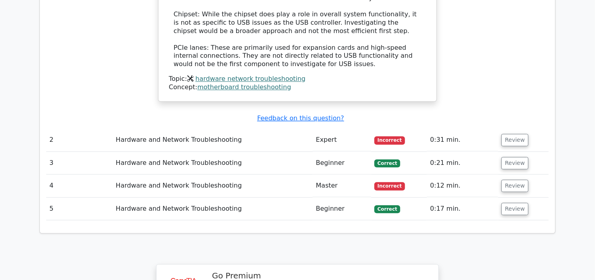
scroll to position [929, 0]
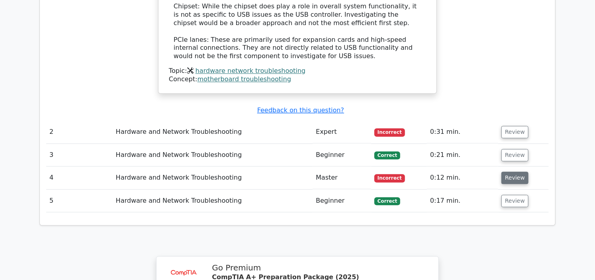
click at [510, 172] on button "Review" at bounding box center [514, 178] width 27 height 12
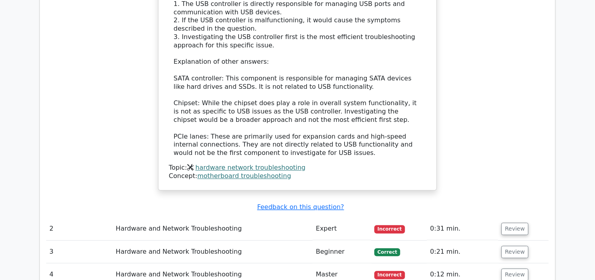
scroll to position [840, 0]
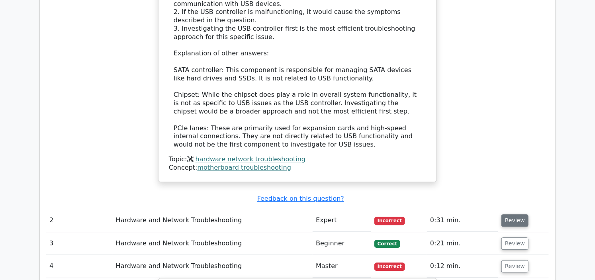
click at [516, 214] on button "Review" at bounding box center [514, 220] width 27 height 12
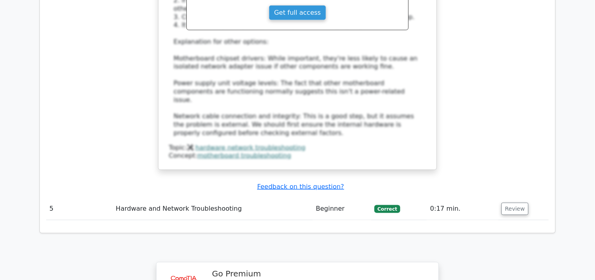
scroll to position [1680, 0]
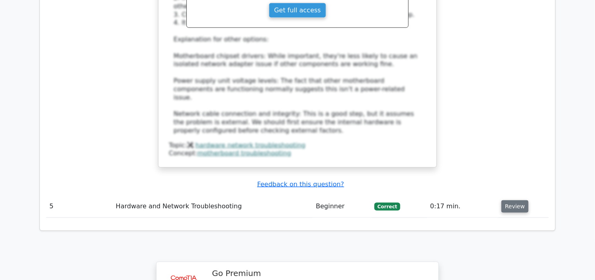
click at [510, 200] on button "Review" at bounding box center [514, 206] width 27 height 12
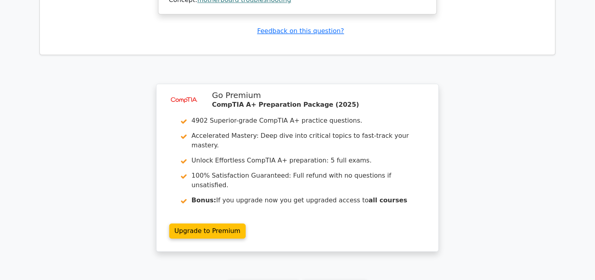
scroll to position [2282, 0]
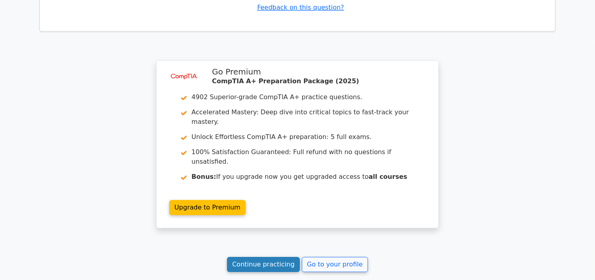
click at [275, 257] on link "Continue practicing" at bounding box center [263, 264] width 73 height 15
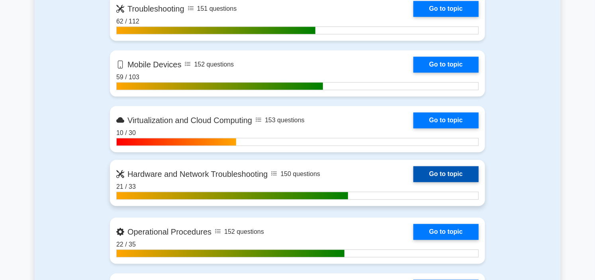
scroll to position [796, 0]
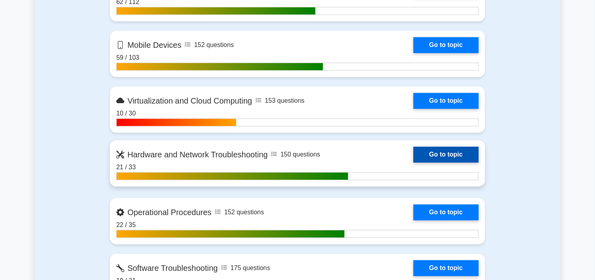
click at [413, 150] on link "Go to topic" at bounding box center [445, 154] width 65 height 16
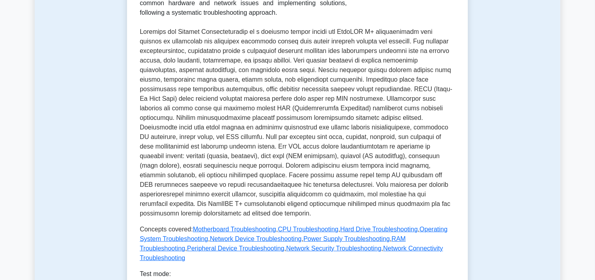
scroll to position [221, 0]
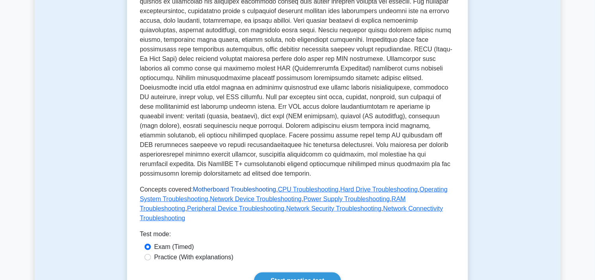
click at [235, 186] on link "Motherboard Troubleshooting" at bounding box center [234, 189] width 83 height 7
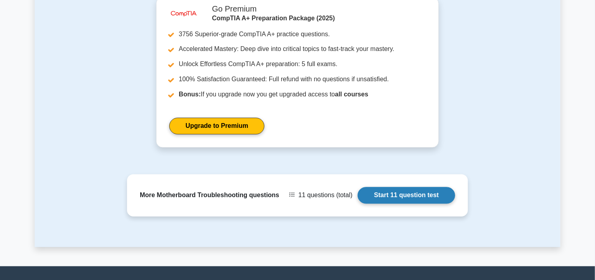
click at [406, 196] on link "Start 11 question test" at bounding box center [406, 195] width 98 height 17
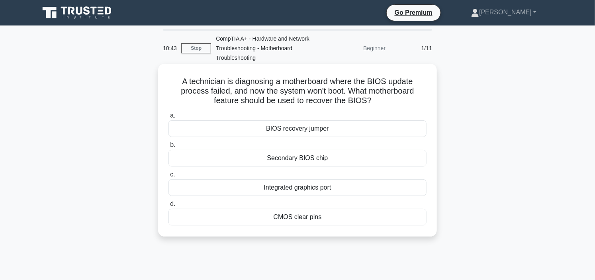
click at [347, 129] on div "BIOS recovery jumper" at bounding box center [297, 128] width 258 height 17
click at [168, 118] on input "a. BIOS recovery jumper" at bounding box center [168, 115] width 0 height 5
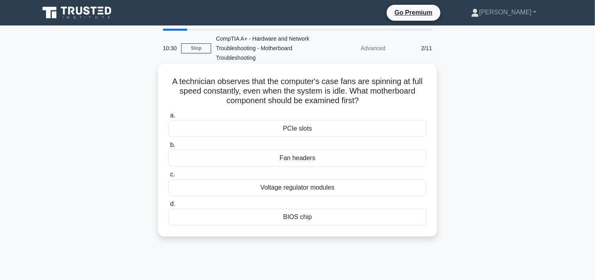
click at [332, 159] on div "Fan headers" at bounding box center [297, 158] width 258 height 17
click at [168, 148] on input "b. Fan headers" at bounding box center [168, 144] width 0 height 5
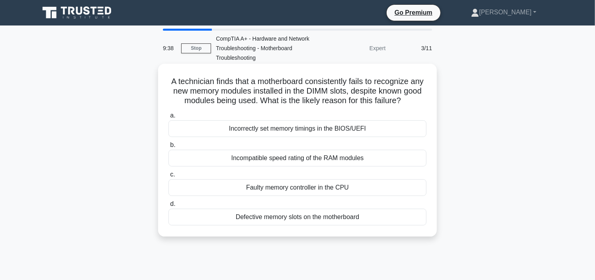
click at [308, 217] on div "Defective memory slots on the motherboard" at bounding box center [297, 217] width 258 height 17
click at [168, 207] on input "d. Defective memory slots on the motherboard" at bounding box center [168, 203] width 0 height 5
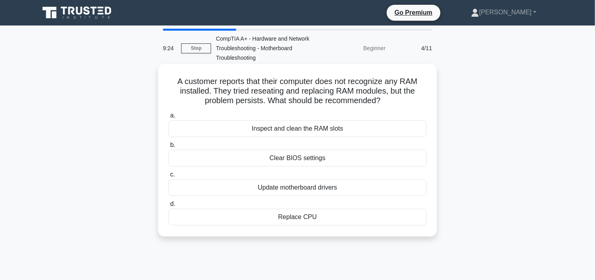
click at [308, 128] on div "Inspect and clean the RAM slots" at bounding box center [297, 128] width 258 height 17
click at [168, 118] on input "a. Inspect and clean the RAM slots" at bounding box center [168, 115] width 0 height 5
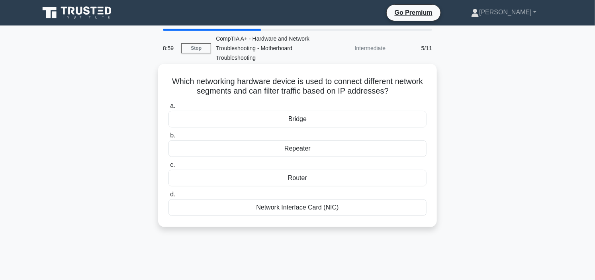
click at [313, 180] on div "Router" at bounding box center [297, 178] width 258 height 17
click at [168, 168] on input "c. Router" at bounding box center [168, 164] width 0 height 5
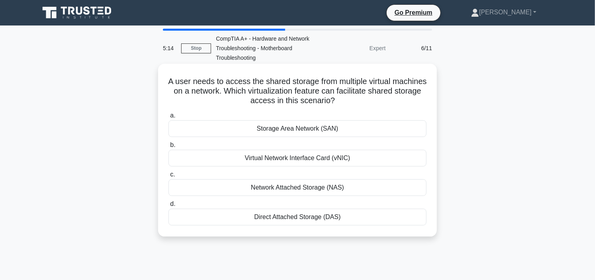
click at [288, 130] on div "Storage Area Network (SAN)" at bounding box center [297, 128] width 258 height 17
click at [168, 118] on input "a. Storage Area Network (SAN)" at bounding box center [168, 115] width 0 height 5
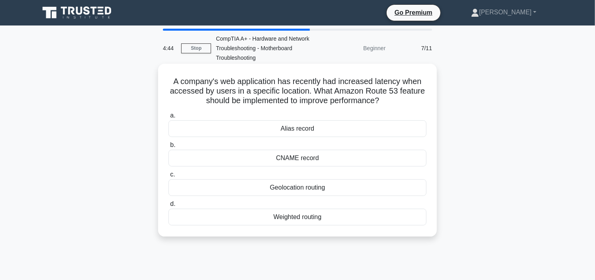
click at [341, 188] on div "Geolocation routing" at bounding box center [297, 187] width 258 height 17
click at [168, 177] on input "c. Geolocation routing" at bounding box center [168, 174] width 0 height 5
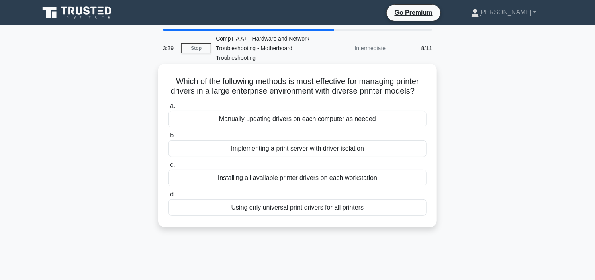
click at [312, 186] on div "Installing all available printer drivers on each workstation" at bounding box center [297, 178] width 258 height 17
click at [168, 168] on input "c. Installing all available printer drivers on each workstation" at bounding box center [168, 164] width 0 height 5
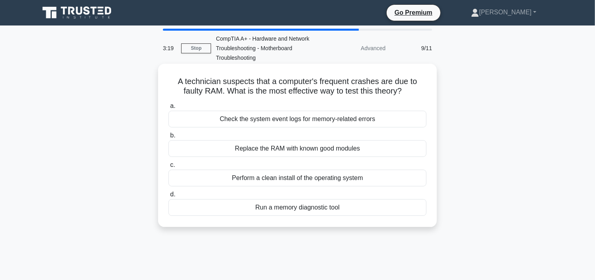
click at [322, 117] on div "Check the system event logs for memory-related errors" at bounding box center [297, 119] width 258 height 17
click at [168, 109] on input "a. Check the system event logs for memory-related errors" at bounding box center [168, 105] width 0 height 5
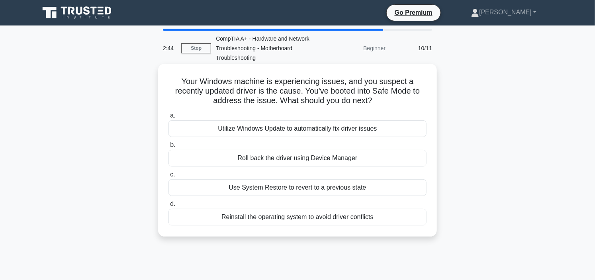
click at [295, 156] on div "Roll back the driver using Device Manager" at bounding box center [297, 158] width 258 height 17
click at [168, 148] on input "b. Roll back the driver using Device Manager" at bounding box center [168, 144] width 0 height 5
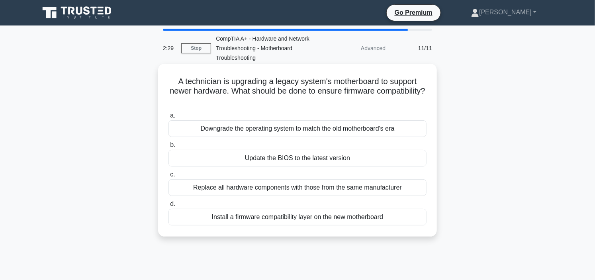
click at [295, 219] on div "Install a firmware compatibility layer on the new motherboard" at bounding box center [297, 217] width 258 height 17
click at [168, 207] on input "d. Install a firmware compatibility layer on the new motherboard" at bounding box center [168, 203] width 0 height 5
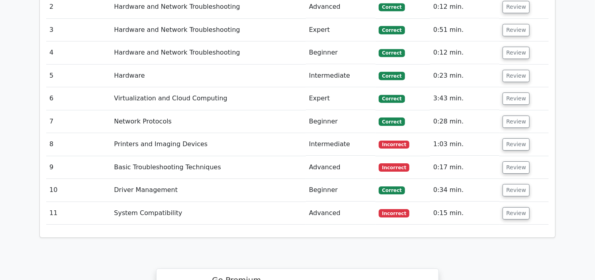
scroll to position [1061, 0]
click at [519, 207] on button "Review" at bounding box center [515, 213] width 27 height 12
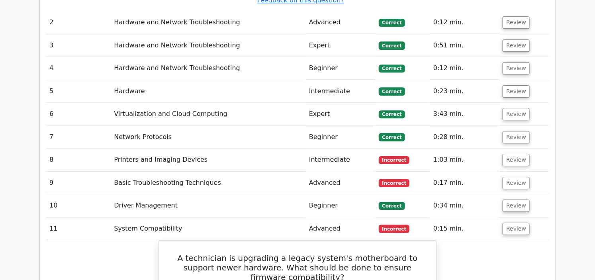
scroll to position [1017, 0]
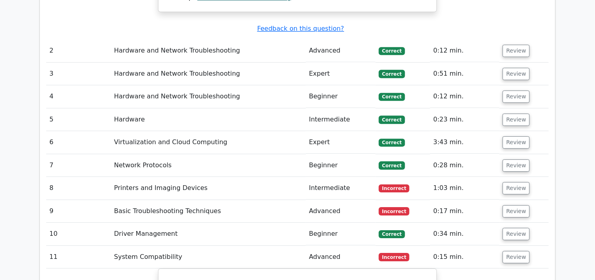
click at [519, 205] on button "Review" at bounding box center [515, 211] width 27 height 12
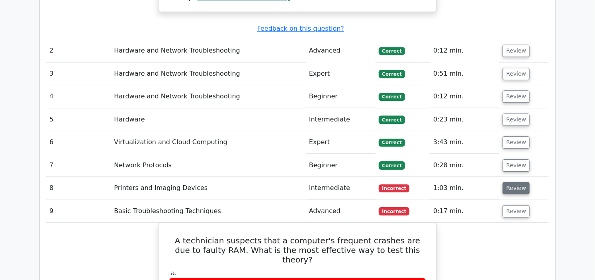
click at [513, 182] on button "Review" at bounding box center [515, 188] width 27 height 12
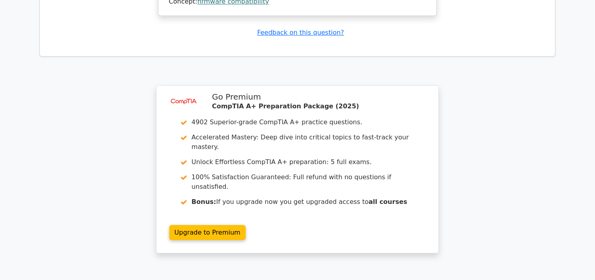
scroll to position [2590, 0]
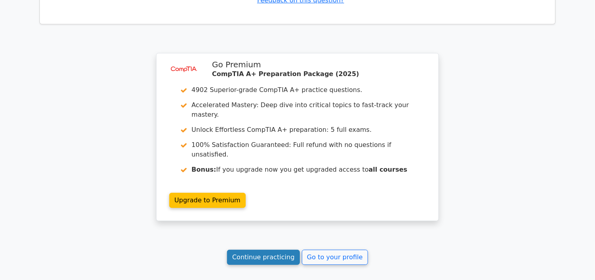
click at [283, 250] on link "Continue practicing" at bounding box center [263, 257] width 73 height 15
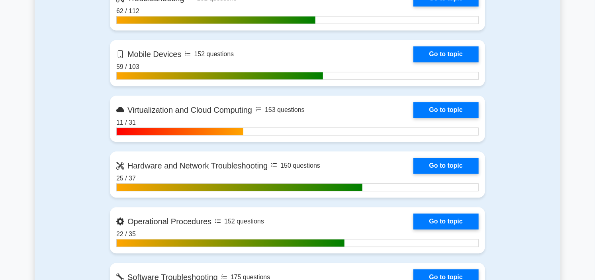
scroll to position [840, 0]
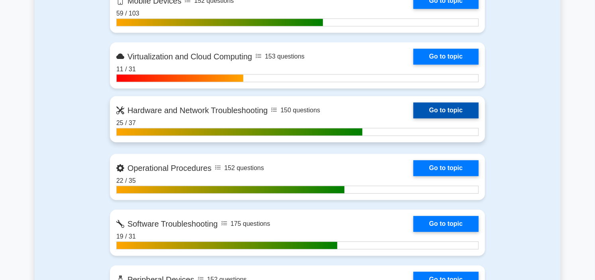
click at [413, 104] on link "Go to topic" at bounding box center [445, 110] width 65 height 16
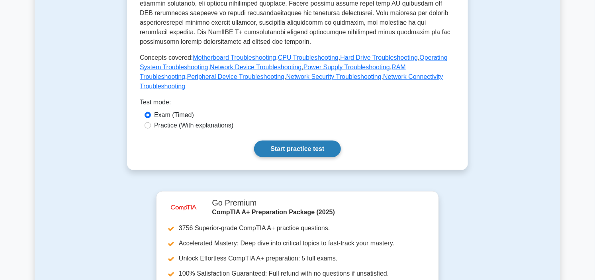
scroll to position [353, 0]
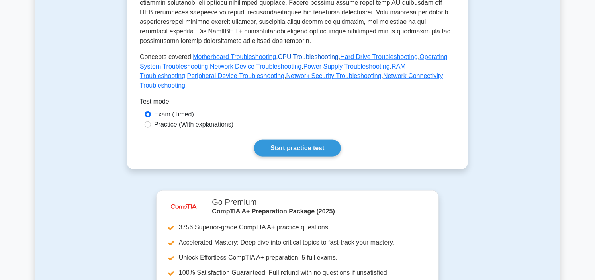
click at [308, 53] on link "CPU Troubleshooting" at bounding box center [308, 56] width 61 height 7
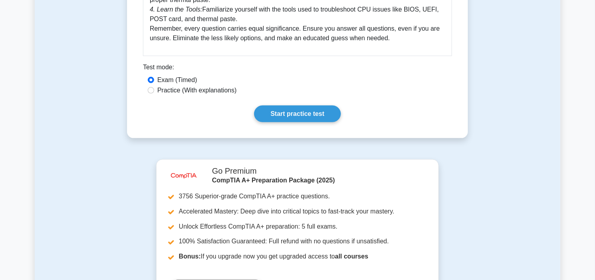
scroll to position [442, 0]
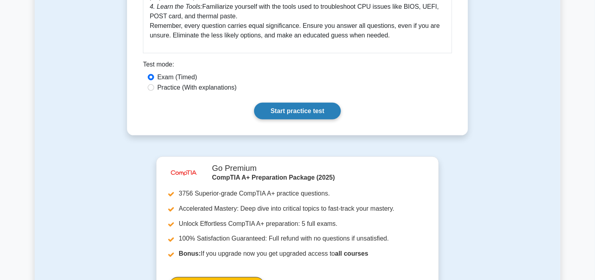
click at [300, 107] on link "Start practice test" at bounding box center [297, 111] width 86 height 17
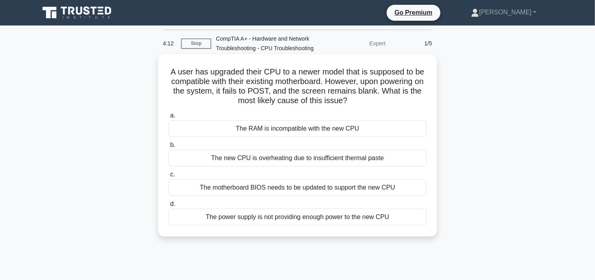
click at [297, 217] on div "The power supply is not providing enough power to the new CPU" at bounding box center [297, 217] width 258 height 17
click at [168, 207] on input "d. The power supply is not providing enough power to the new CPU" at bounding box center [168, 203] width 0 height 5
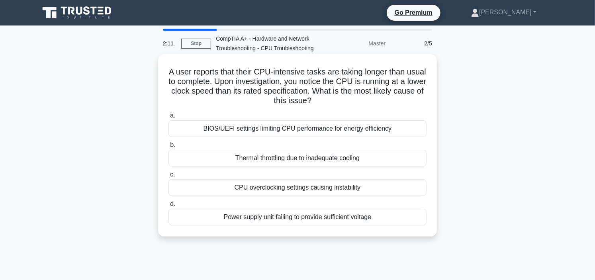
click at [303, 187] on div "CPU overclocking settings causing instability" at bounding box center [297, 187] width 258 height 17
click at [168, 177] on input "c. CPU overclocking settings causing instability" at bounding box center [168, 174] width 0 height 5
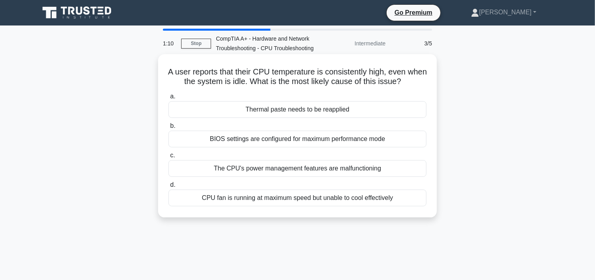
click at [301, 107] on div "Thermal paste needs to be reapplied" at bounding box center [297, 109] width 258 height 17
click at [168, 99] on input "a. Thermal paste needs to be reapplied" at bounding box center [168, 96] width 0 height 5
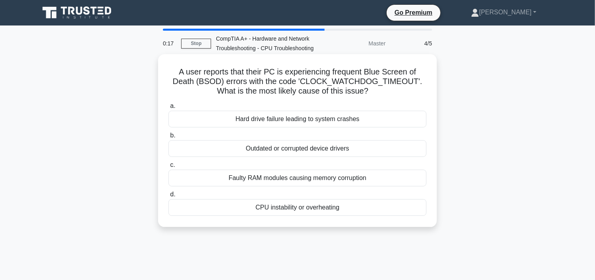
click at [308, 207] on div "CPU instability or overheating" at bounding box center [297, 207] width 258 height 17
click at [168, 197] on input "d. CPU instability or overheating" at bounding box center [168, 194] width 0 height 5
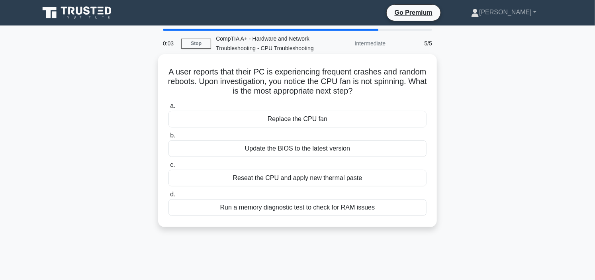
click at [314, 180] on div "Reseat the CPU and apply new thermal paste" at bounding box center [297, 178] width 258 height 17
click at [168, 168] on input "c. Reseat the CPU and apply new thermal paste" at bounding box center [168, 164] width 0 height 5
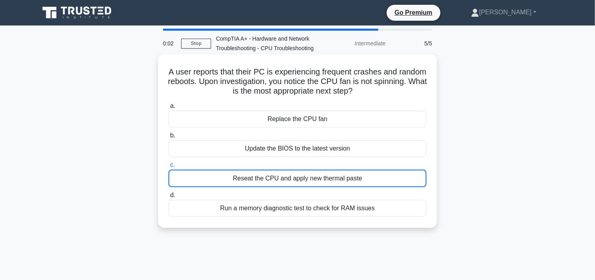
click at [297, 204] on div "Run a memory diagnostic test to check for RAM issues" at bounding box center [297, 208] width 258 height 17
click at [168, 198] on input "d. Run a memory diagnostic test to check for RAM issues" at bounding box center [168, 195] width 0 height 5
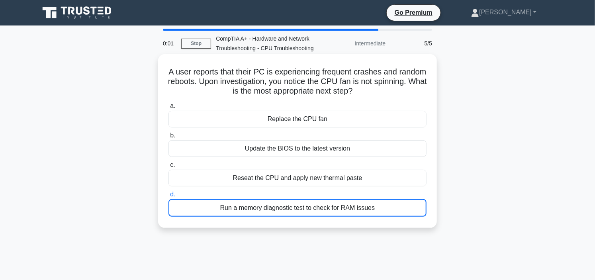
click at [320, 176] on div "Reseat the CPU and apply new thermal paste" at bounding box center [297, 178] width 258 height 17
click at [168, 168] on input "c. Reseat the CPU and apply new thermal paste" at bounding box center [168, 164] width 0 height 5
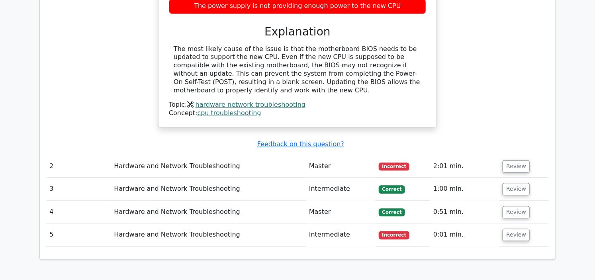
scroll to position [751, 0]
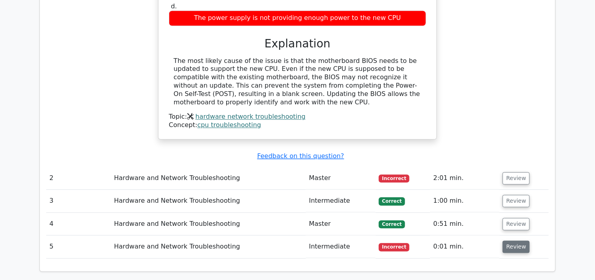
click at [517, 240] on button "Review" at bounding box center [515, 246] width 27 height 12
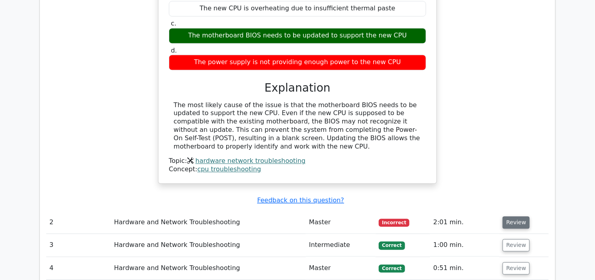
click at [511, 216] on button "Review" at bounding box center [515, 222] width 27 height 12
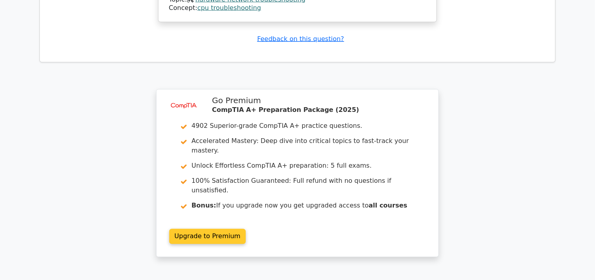
scroll to position [1959, 0]
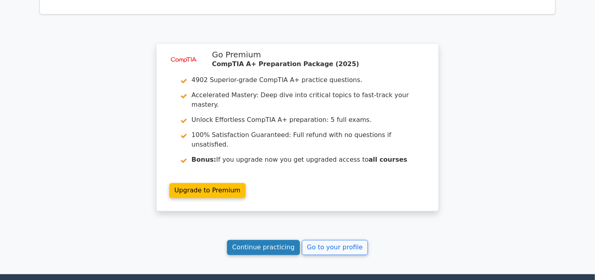
click at [277, 240] on link "Continue practicing" at bounding box center [263, 247] width 73 height 15
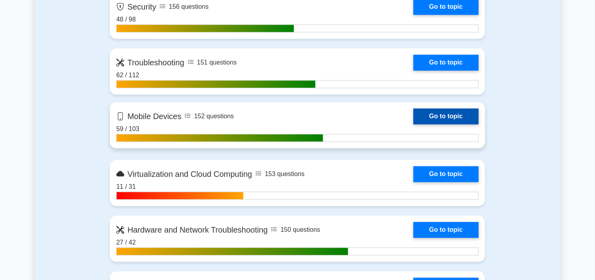
scroll to position [707, 0]
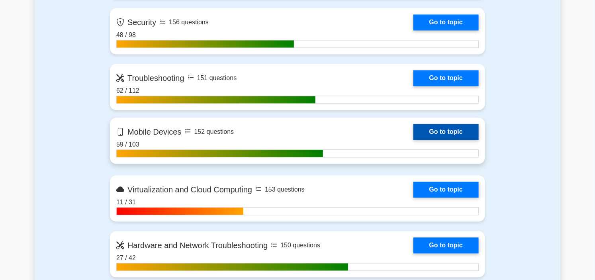
click at [413, 133] on link "Go to topic" at bounding box center [445, 132] width 65 height 16
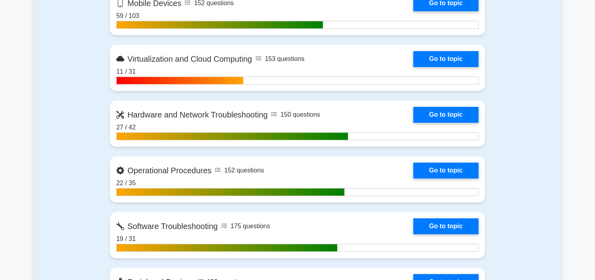
scroll to position [840, 0]
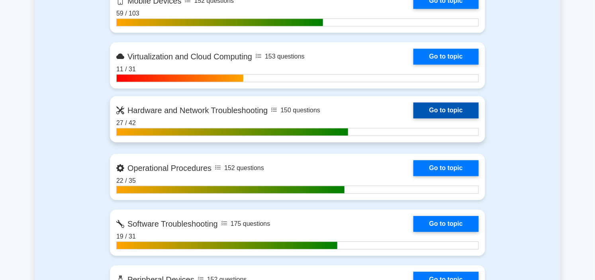
click at [413, 109] on link "Go to topic" at bounding box center [445, 110] width 65 height 16
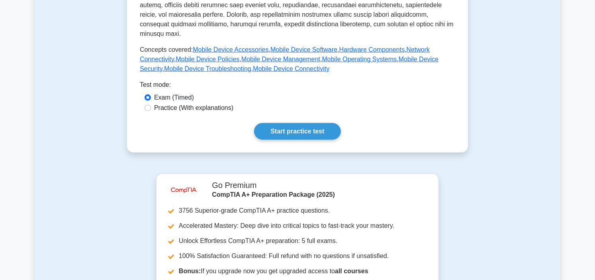
scroll to position [133, 0]
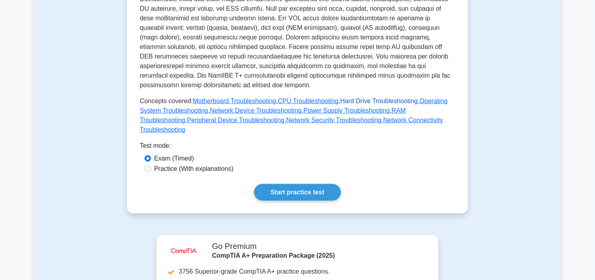
click at [367, 98] on link "Hard Drive Troubleshooting" at bounding box center [379, 101] width 78 height 7
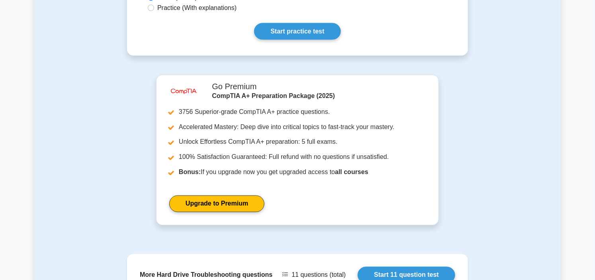
scroll to position [675, 0]
